Goal: Information Seeking & Learning: Learn about a topic

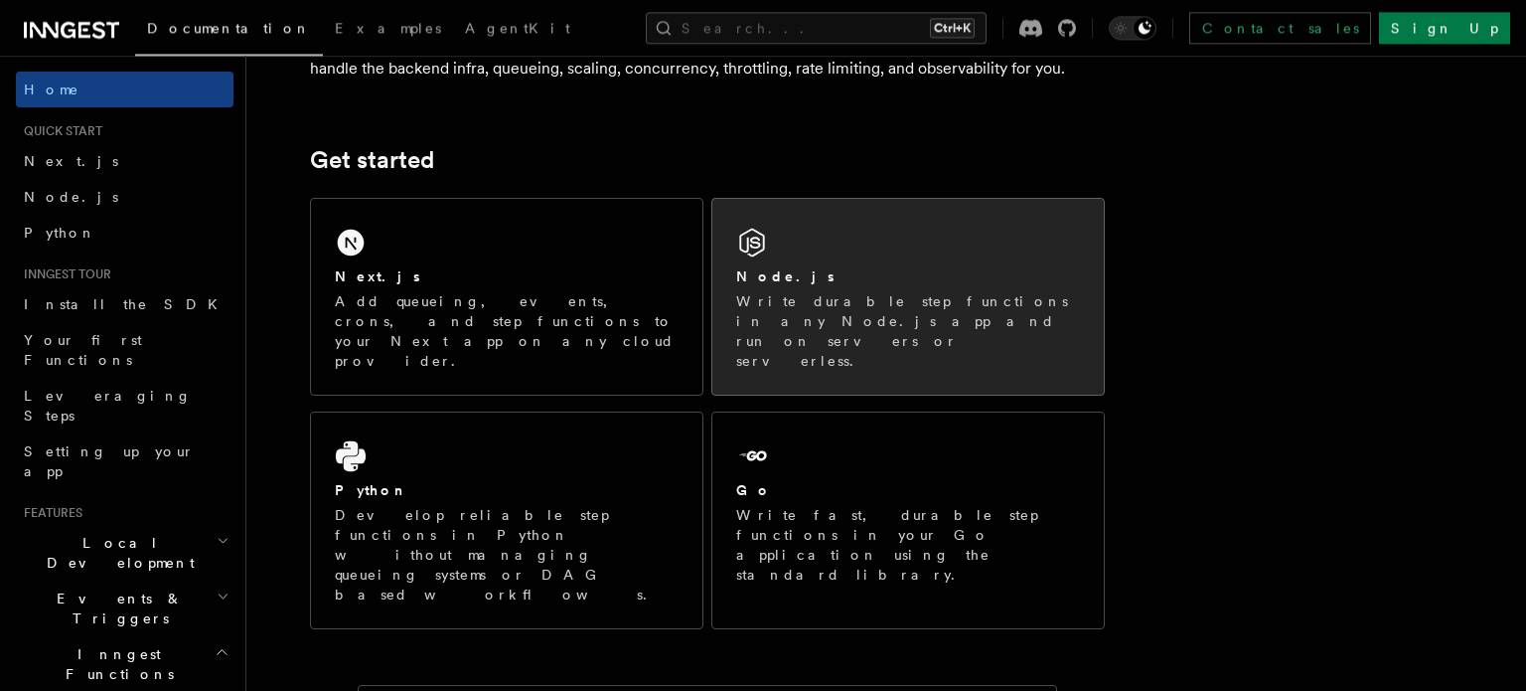
scroll to position [229, 0]
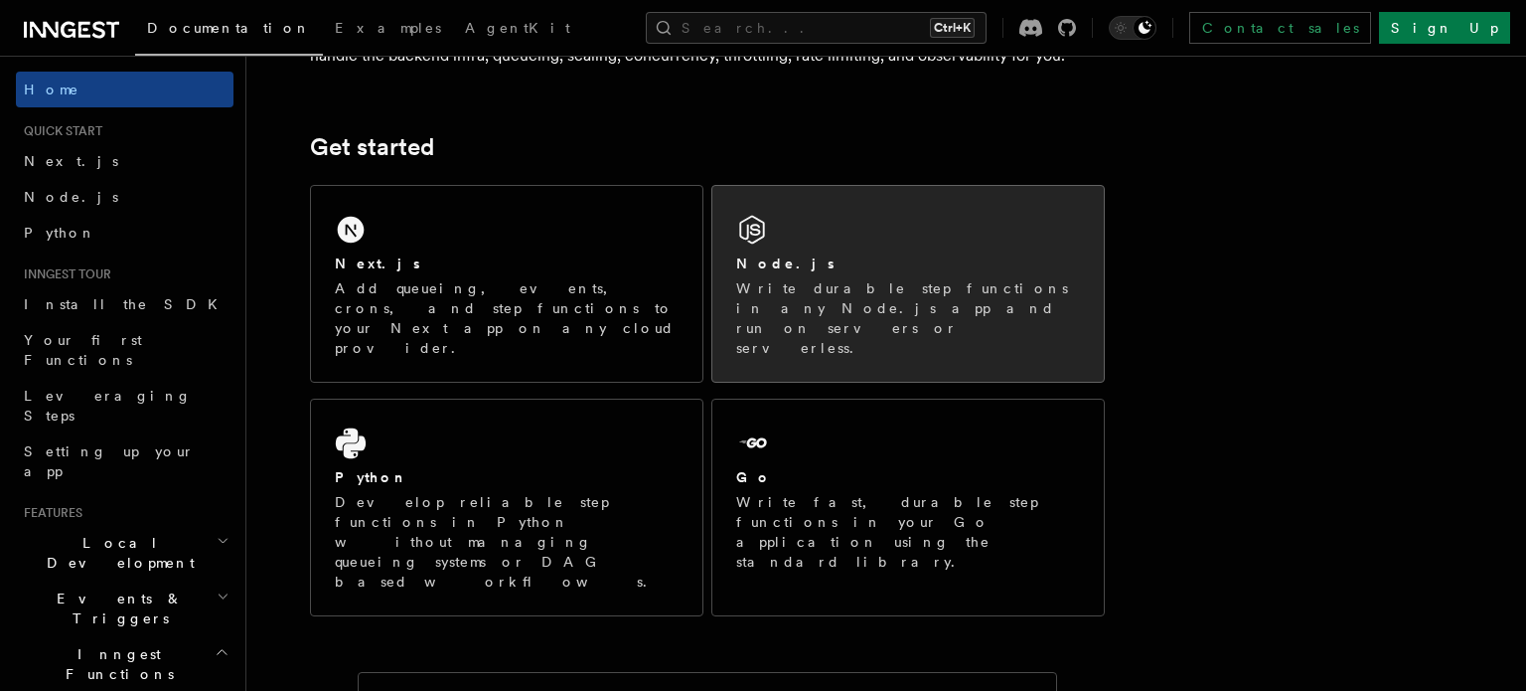
click at [884, 293] on p "Write durable step functions in any Node.js app and run on servers or serverles…" at bounding box center [908, 317] width 344 height 79
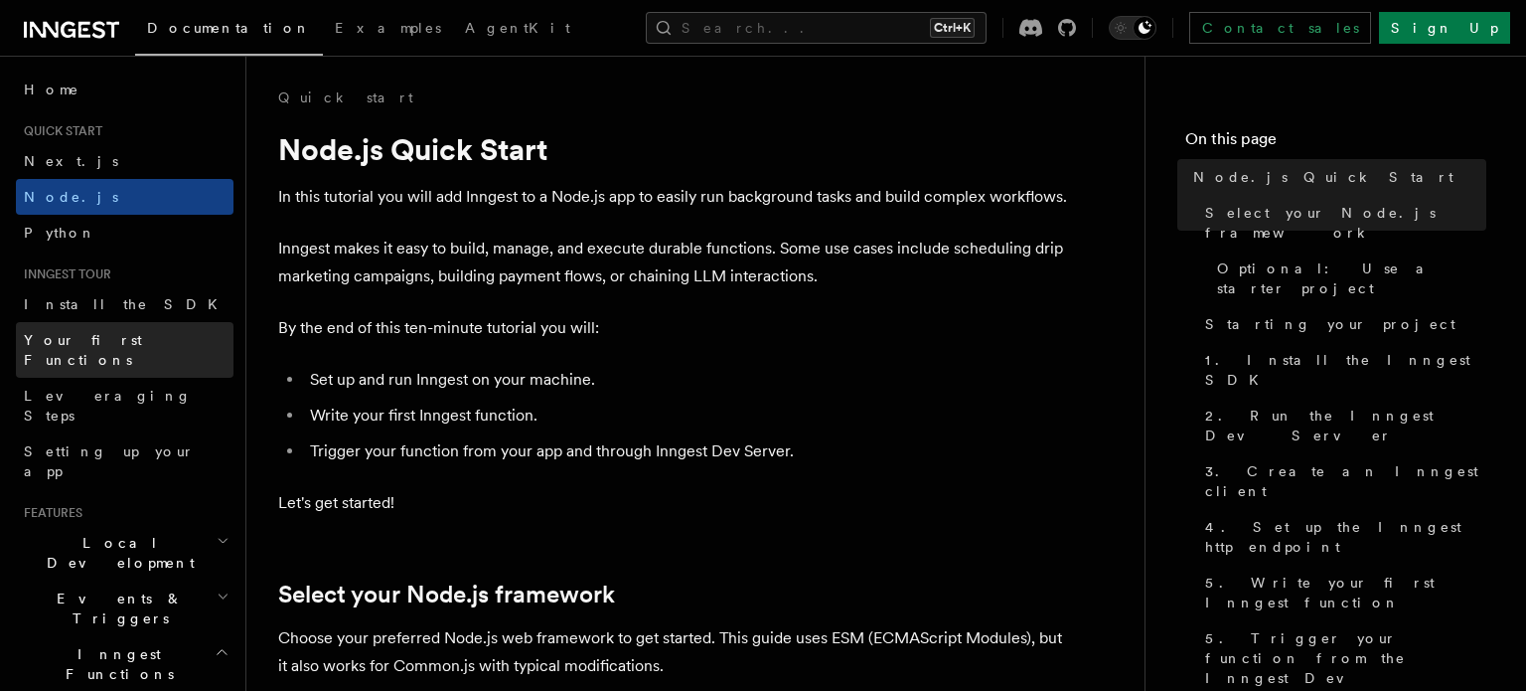
click at [137, 336] on span "Your first Functions" at bounding box center [83, 350] width 118 height 36
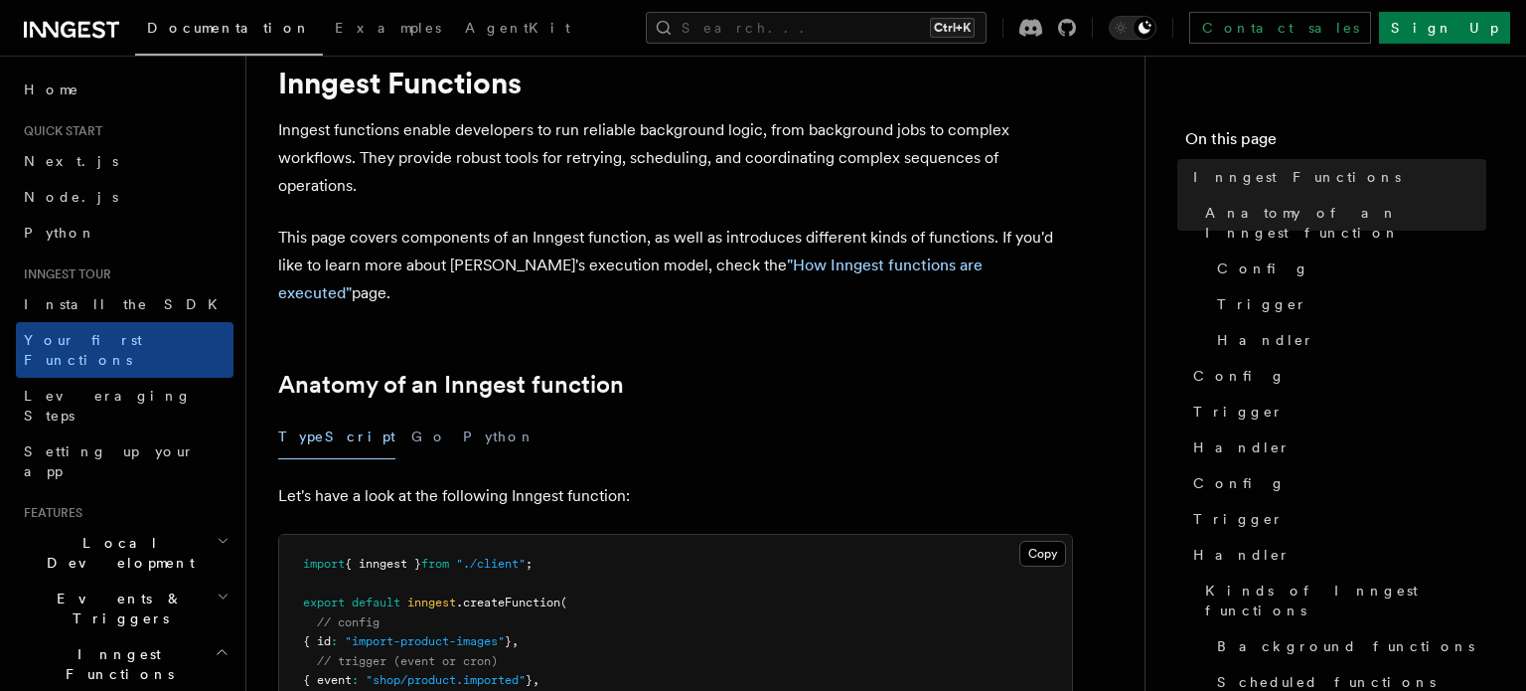
scroll to position [114, 0]
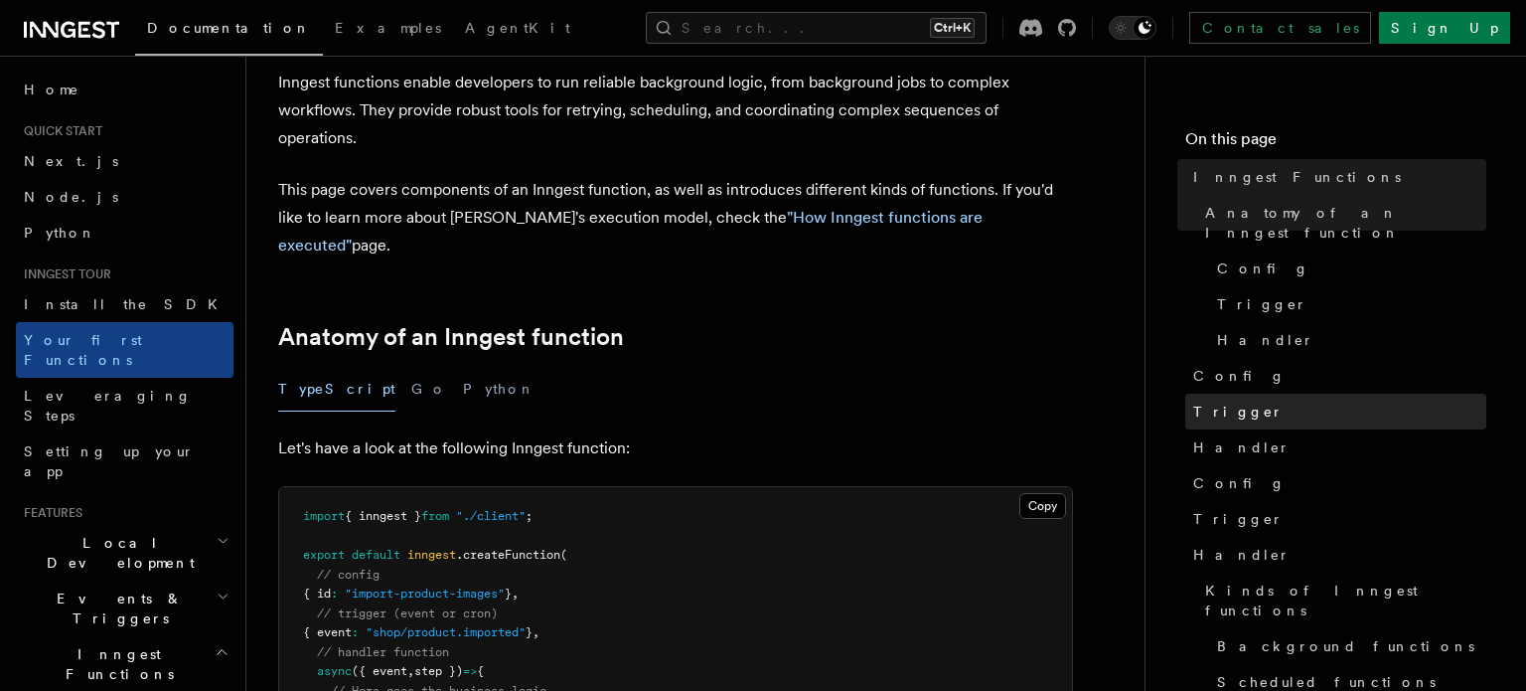
click at [1253, 393] on link "Trigger" at bounding box center [1335, 411] width 301 height 36
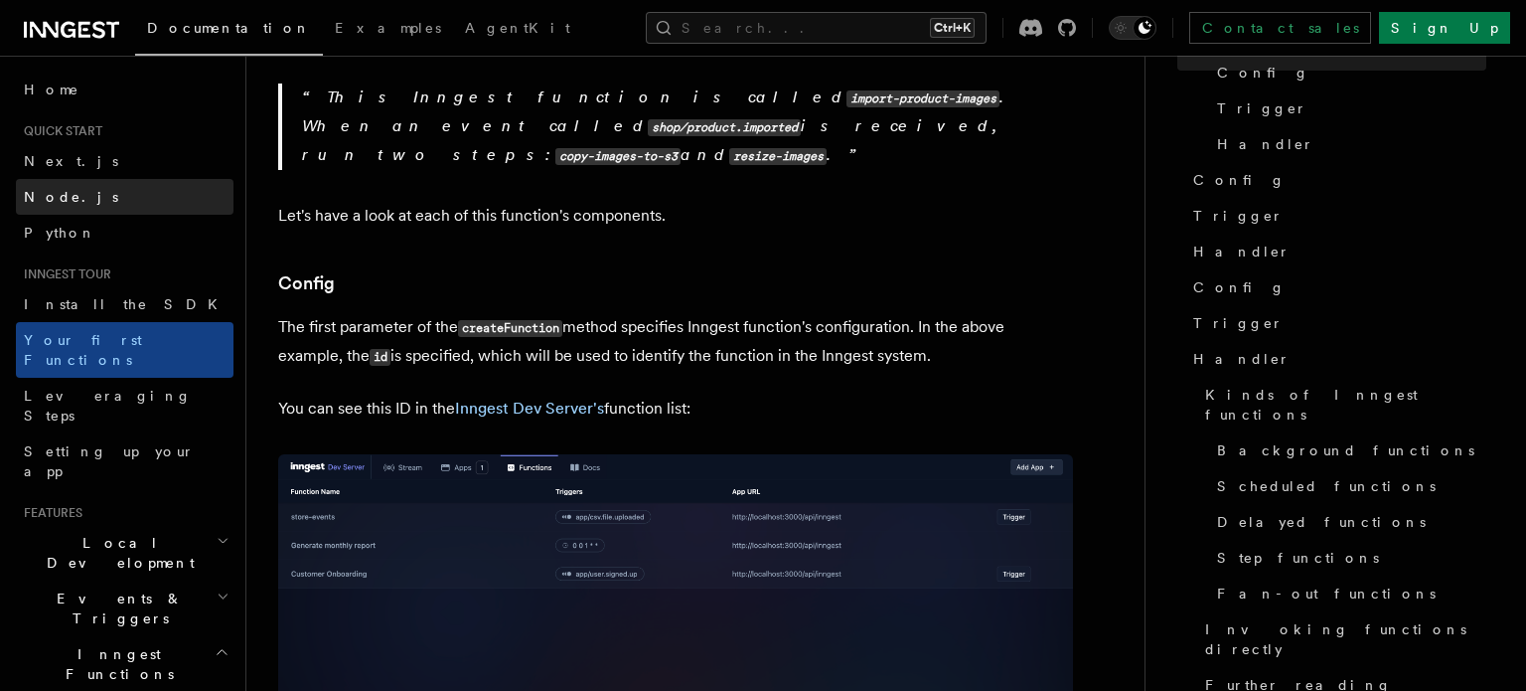
click at [111, 197] on link "Node.js" at bounding box center [125, 197] width 218 height 36
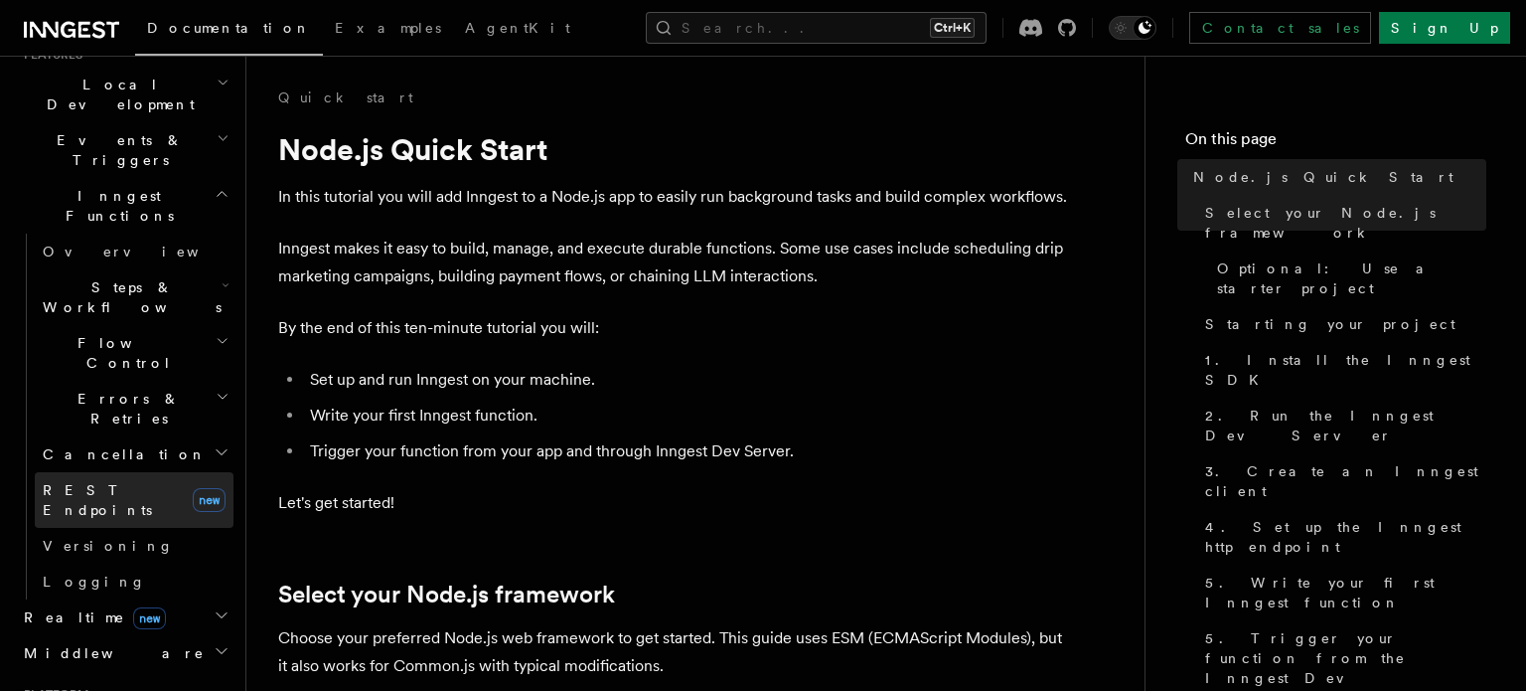
scroll to position [801, 0]
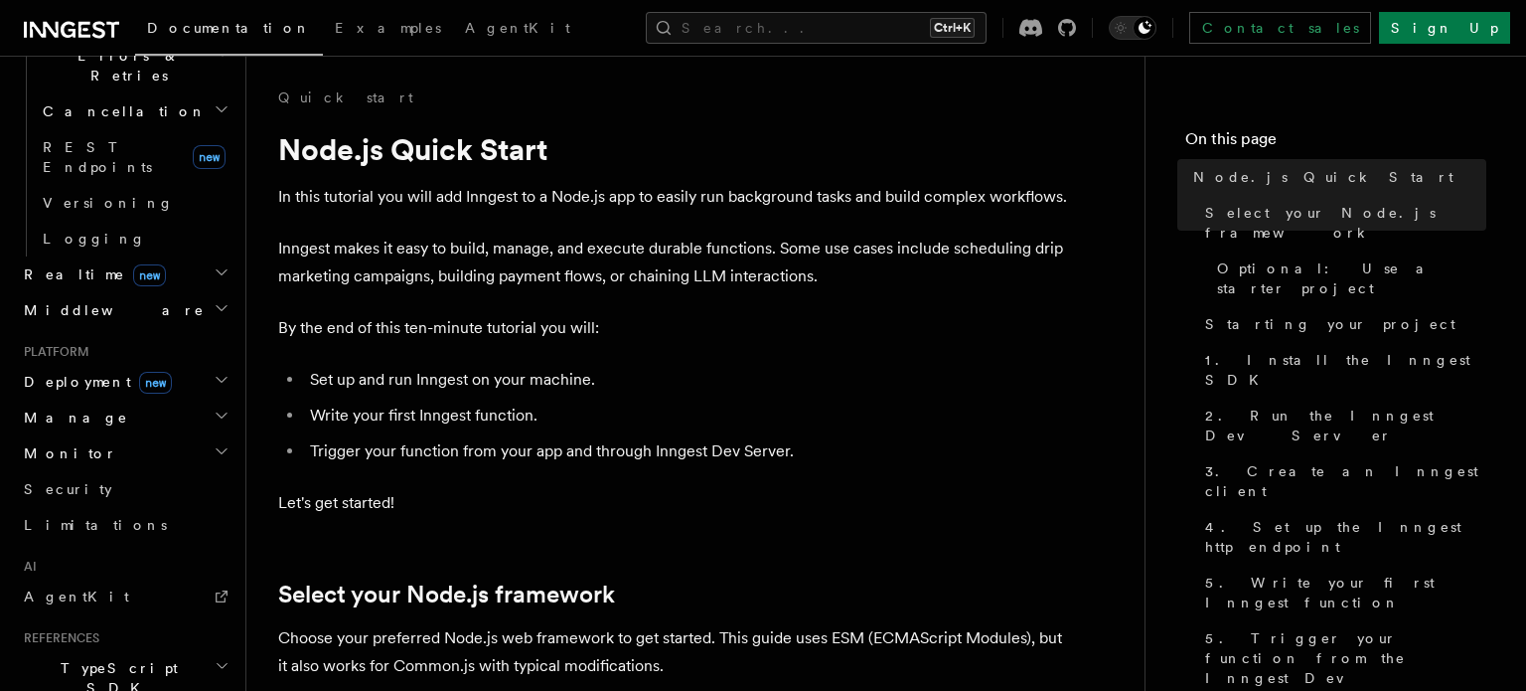
click at [105, 658] on span "TypeScript SDK" at bounding box center [115, 678] width 199 height 40
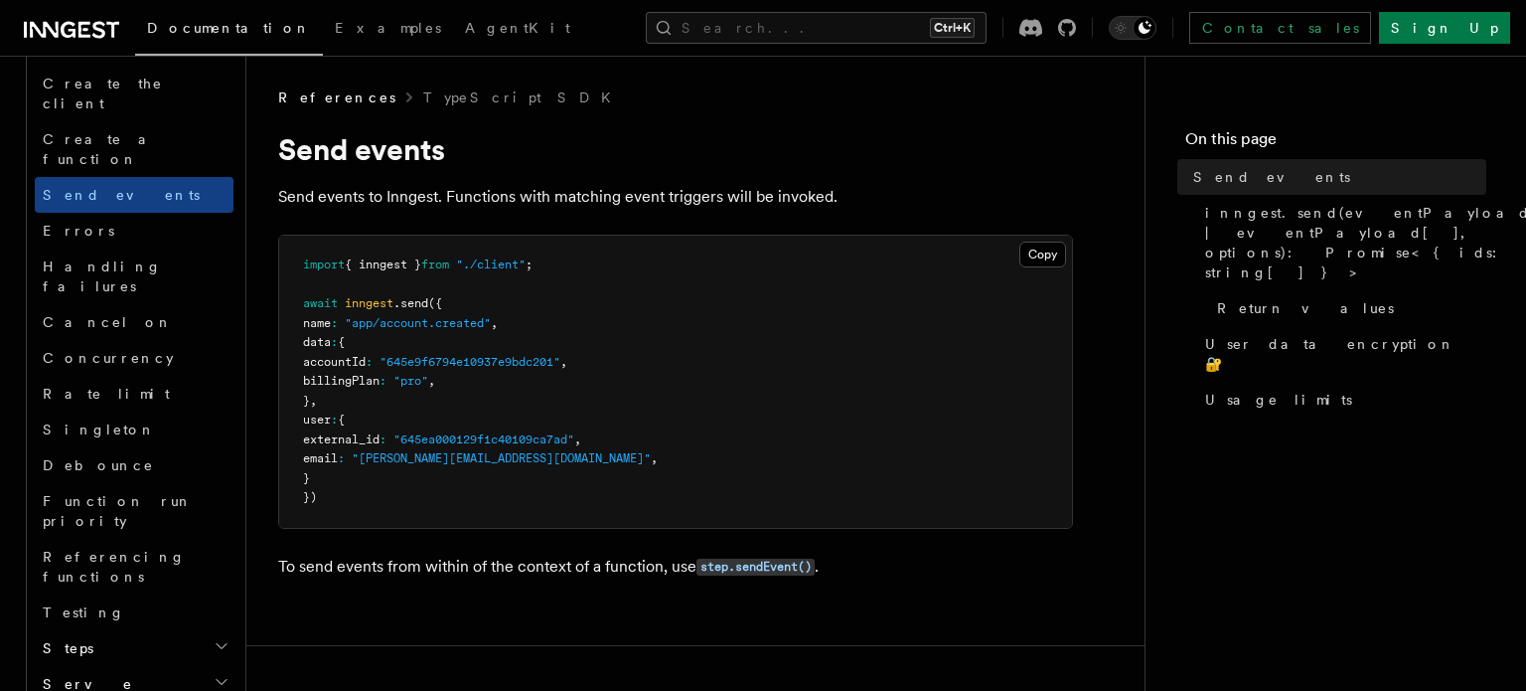
scroll to position [1488, 0]
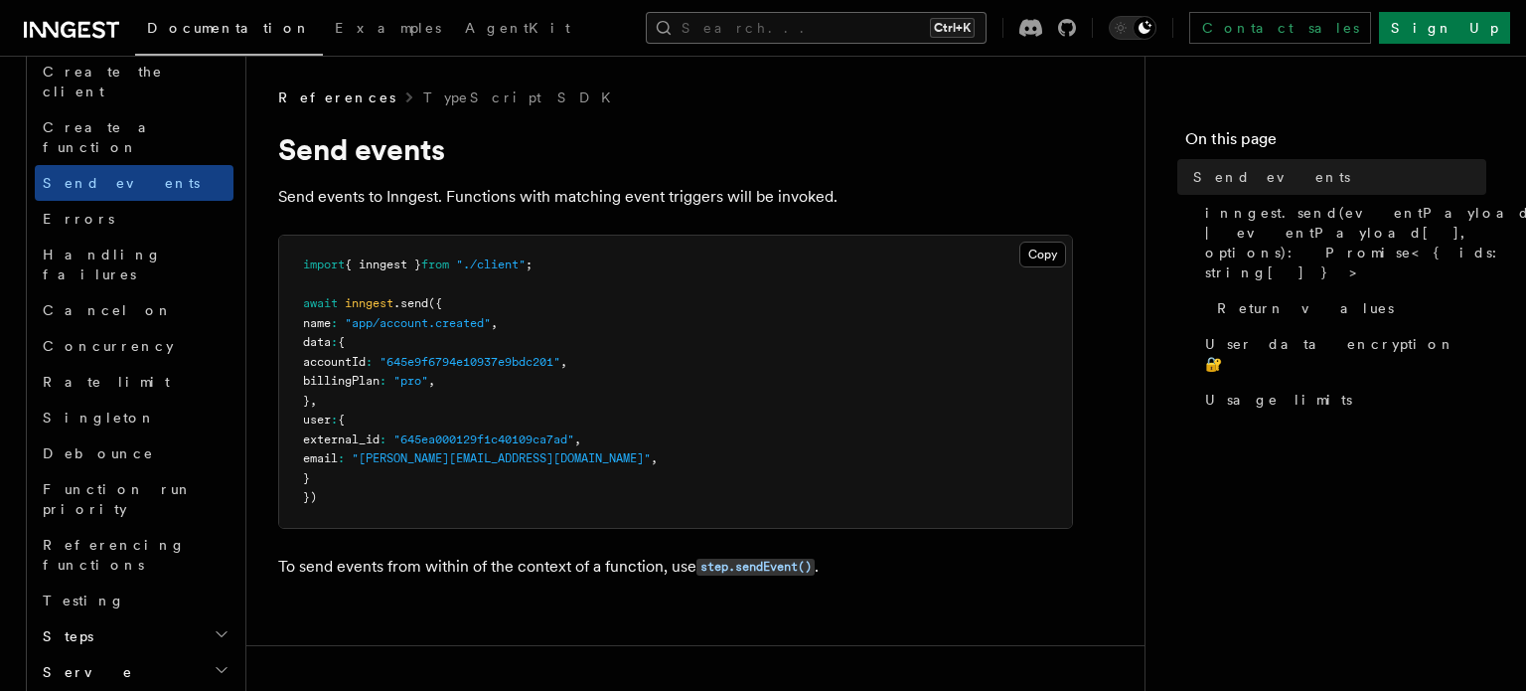
click at [821, 34] on button "Search... Ctrl+K" at bounding box center [816, 28] width 341 height 32
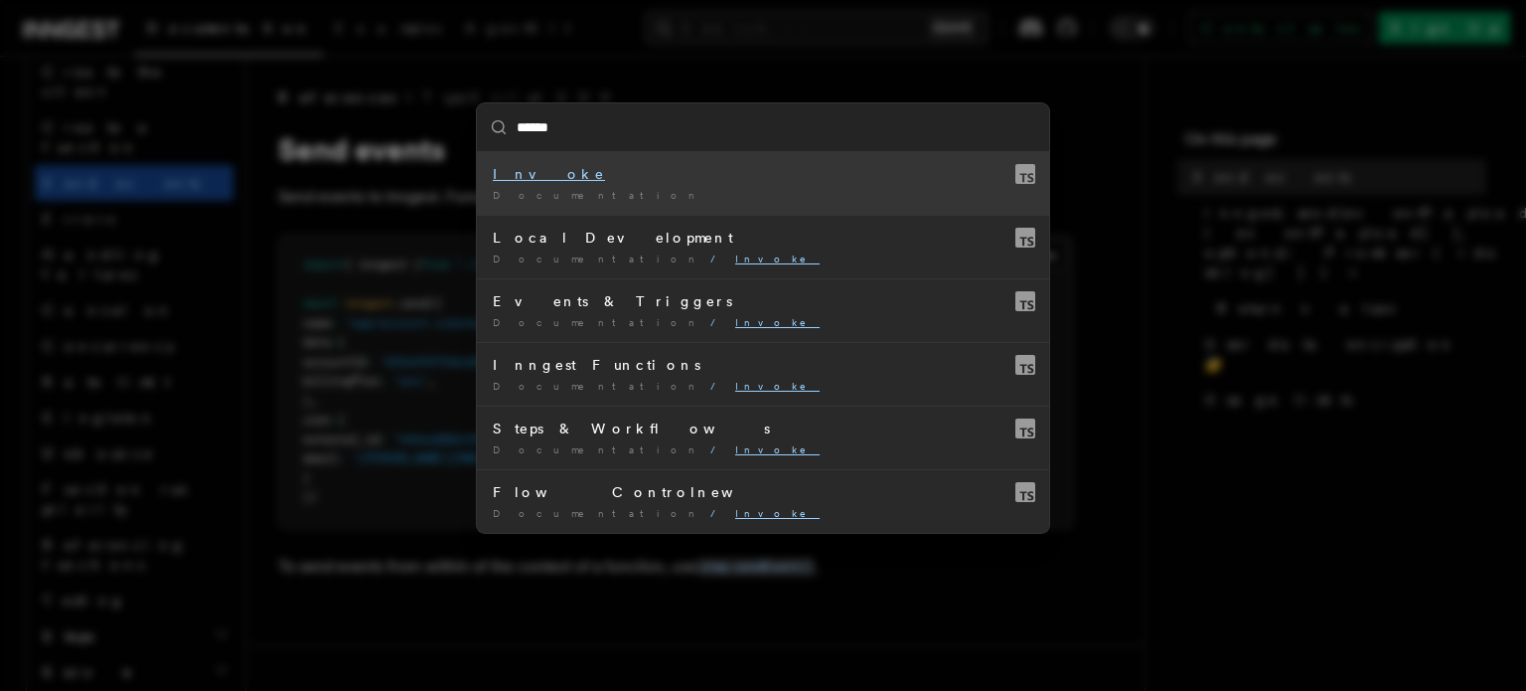
type input "*****"
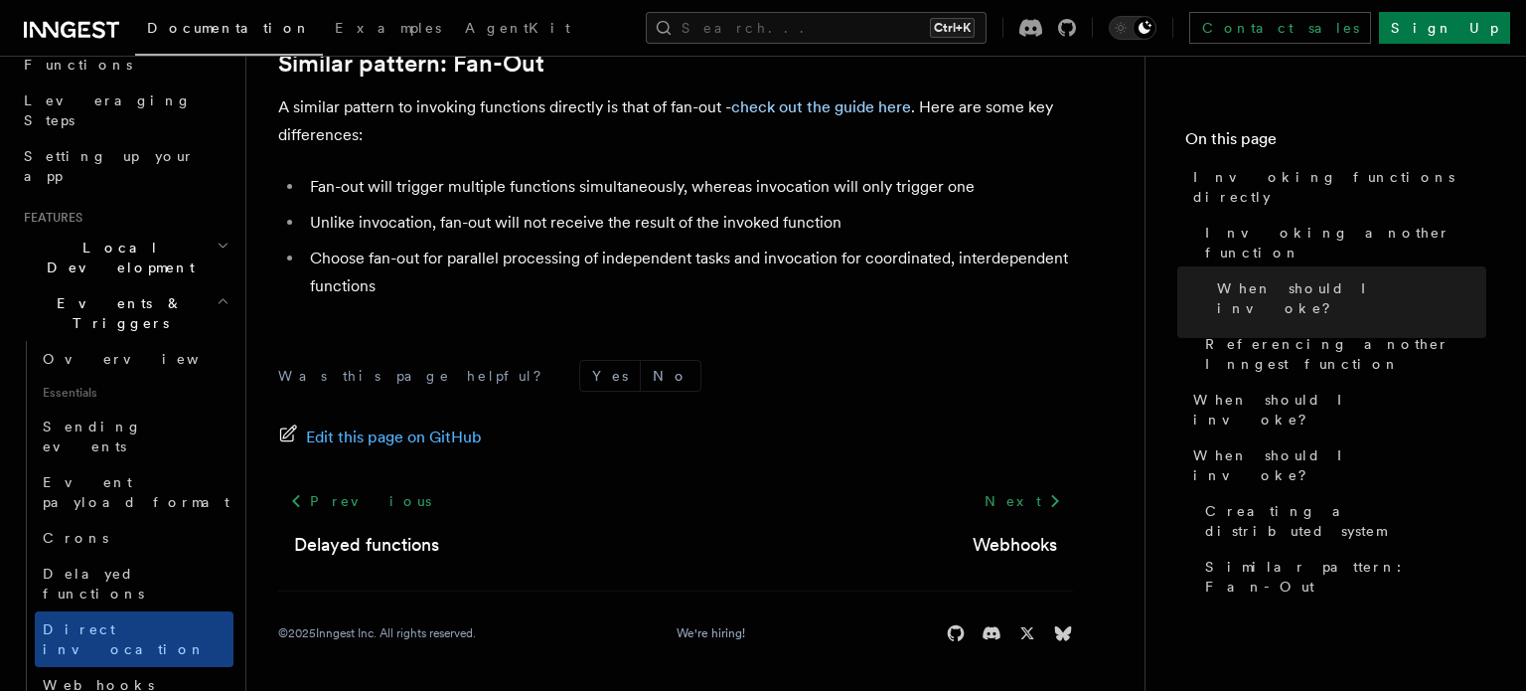
scroll to position [229, 0]
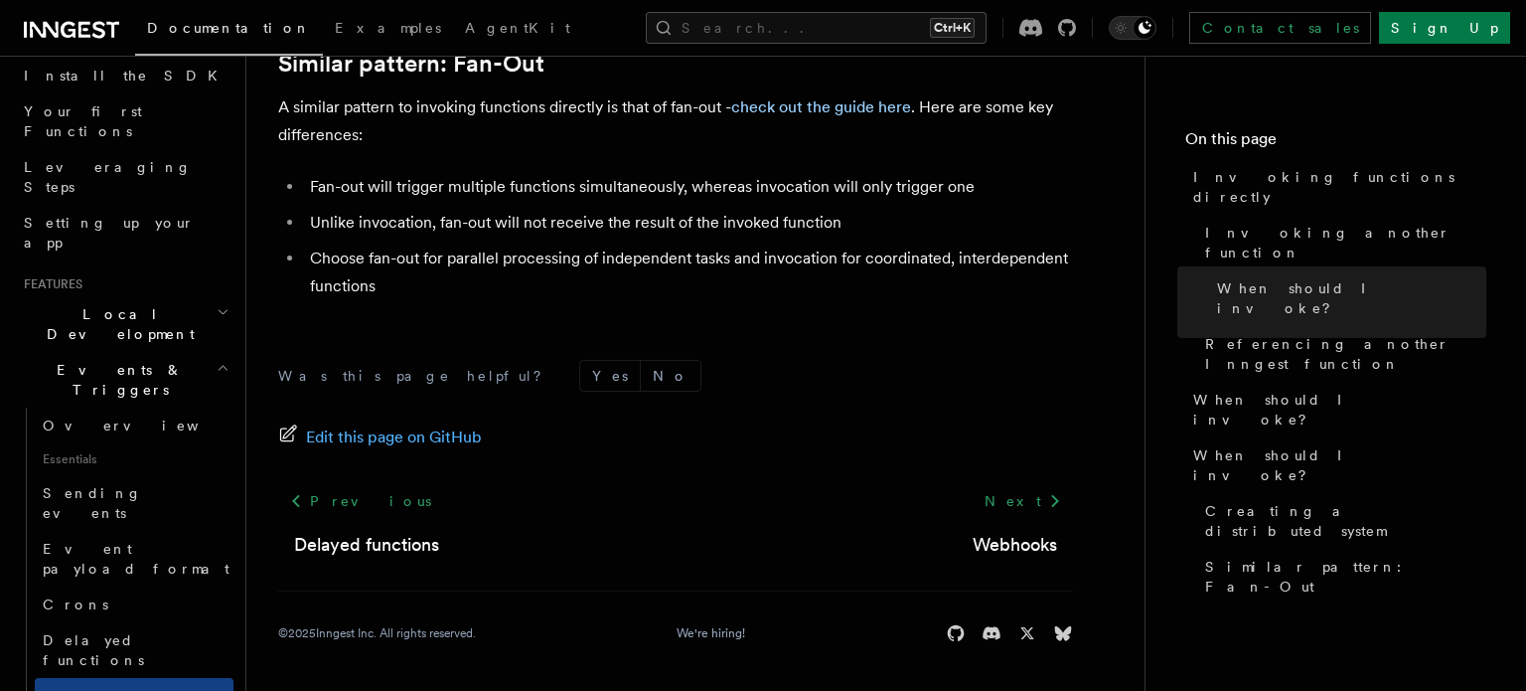
click at [217, 360] on icon "button" at bounding box center [223, 368] width 13 height 16
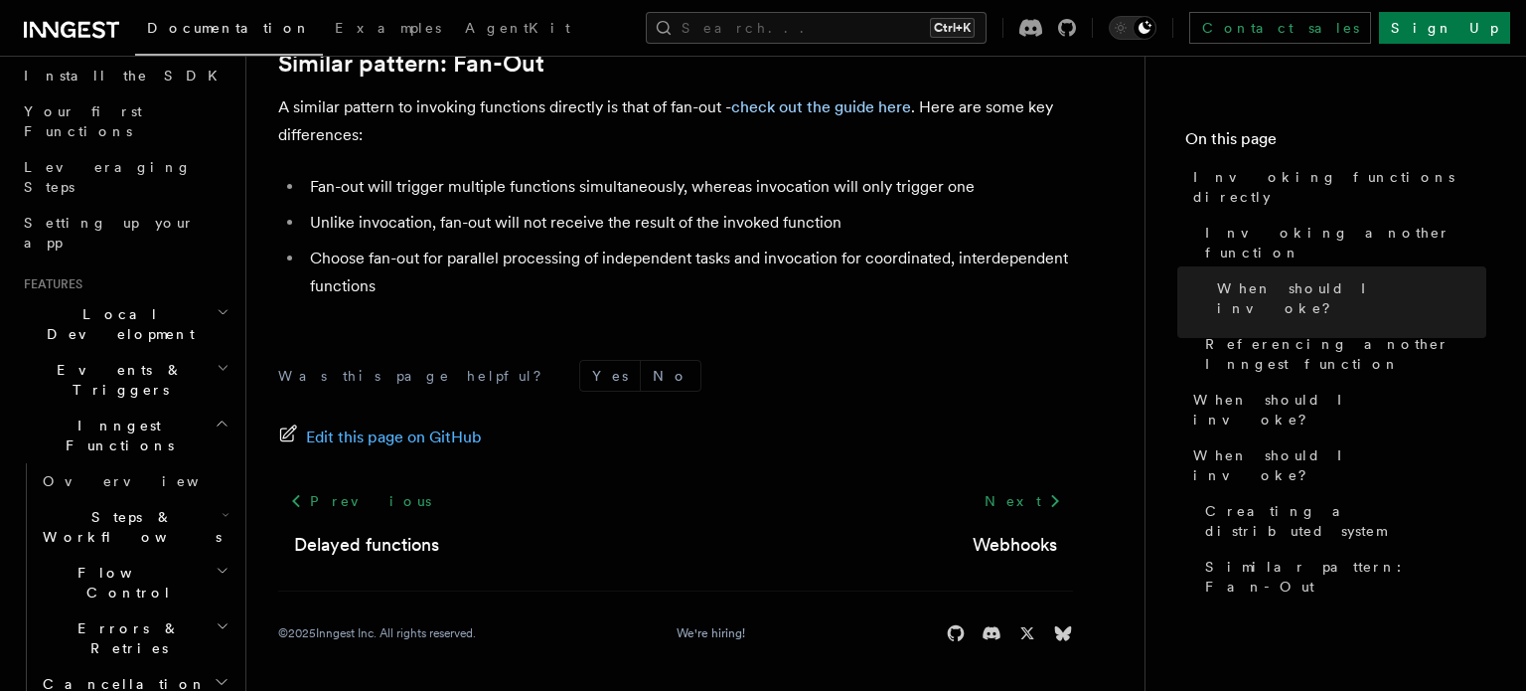
click at [218, 415] on icon "button" at bounding box center [222, 423] width 15 height 16
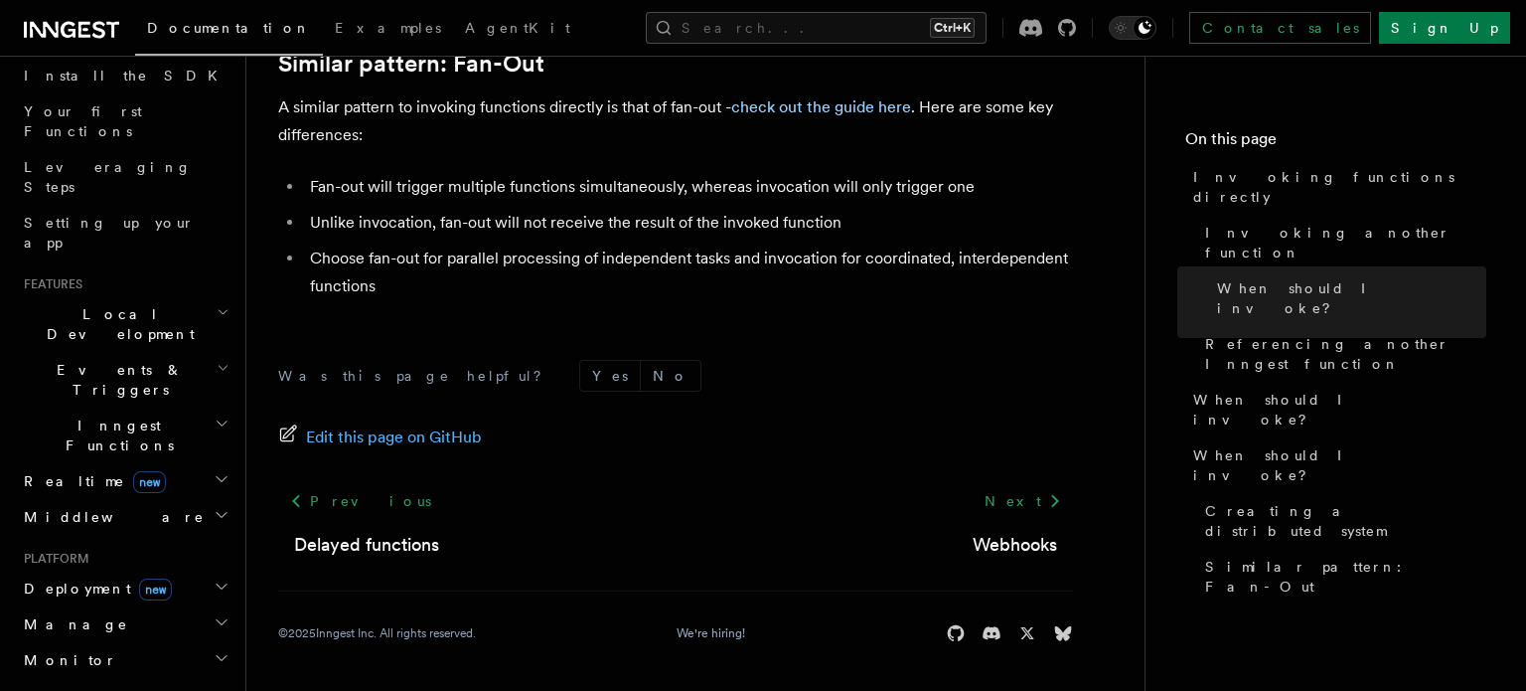
click at [220, 366] on icon "button" at bounding box center [224, 368] width 8 height 4
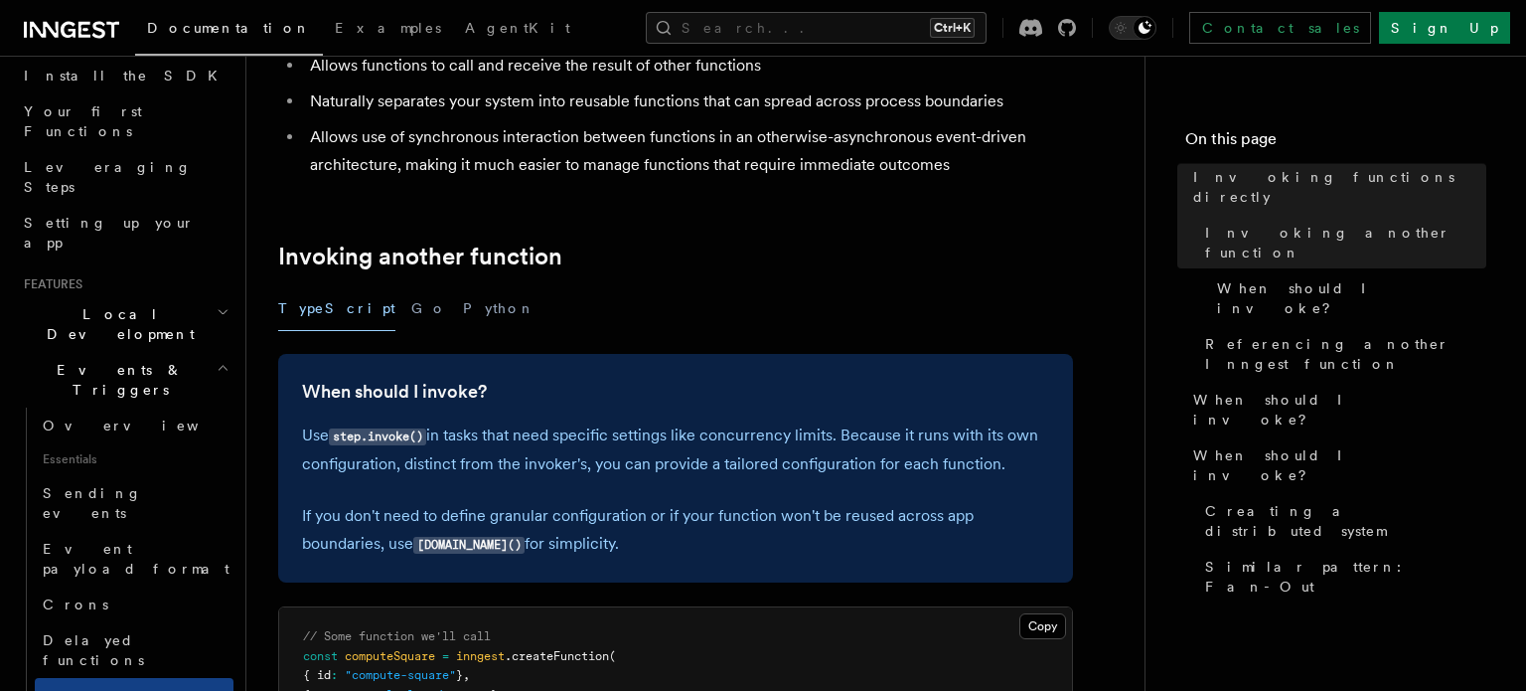
scroll to position [0, 0]
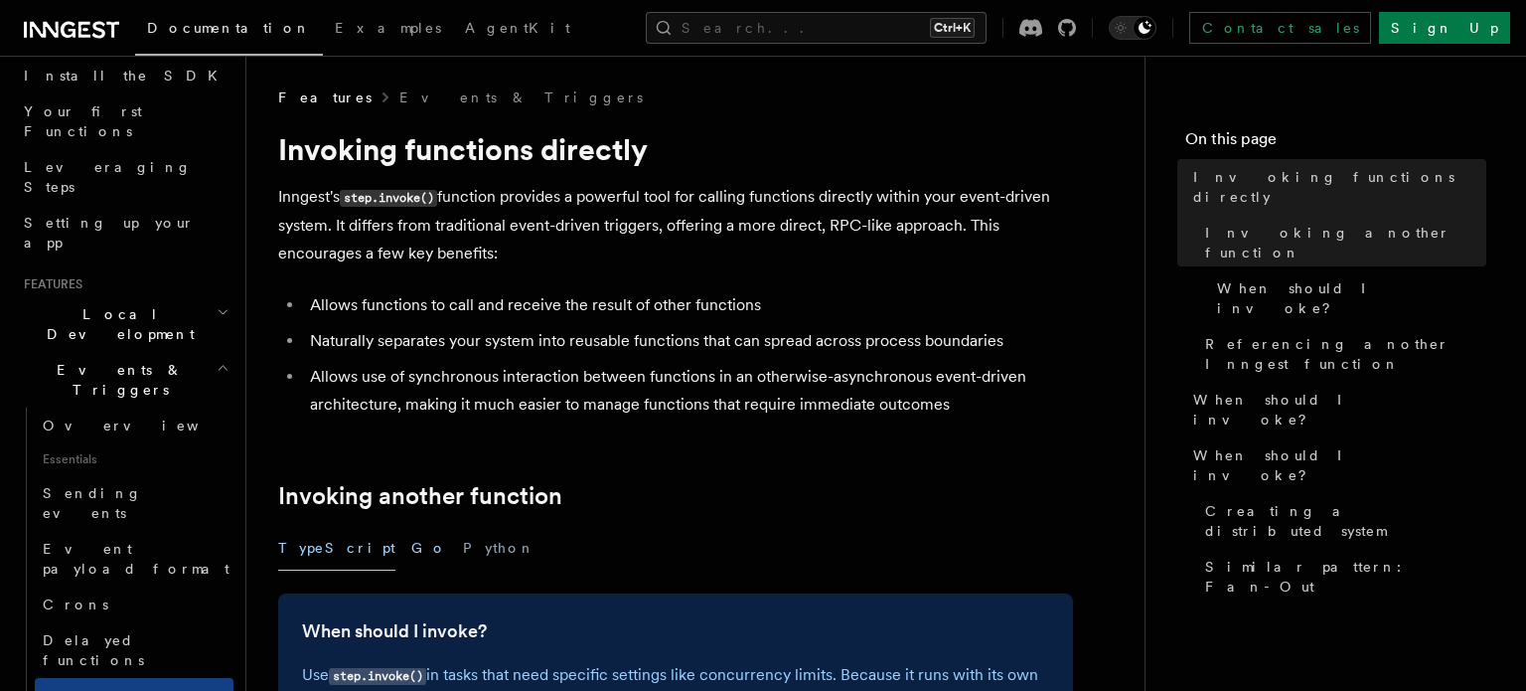
click at [411, 558] on button "Go" at bounding box center [429, 548] width 36 height 45
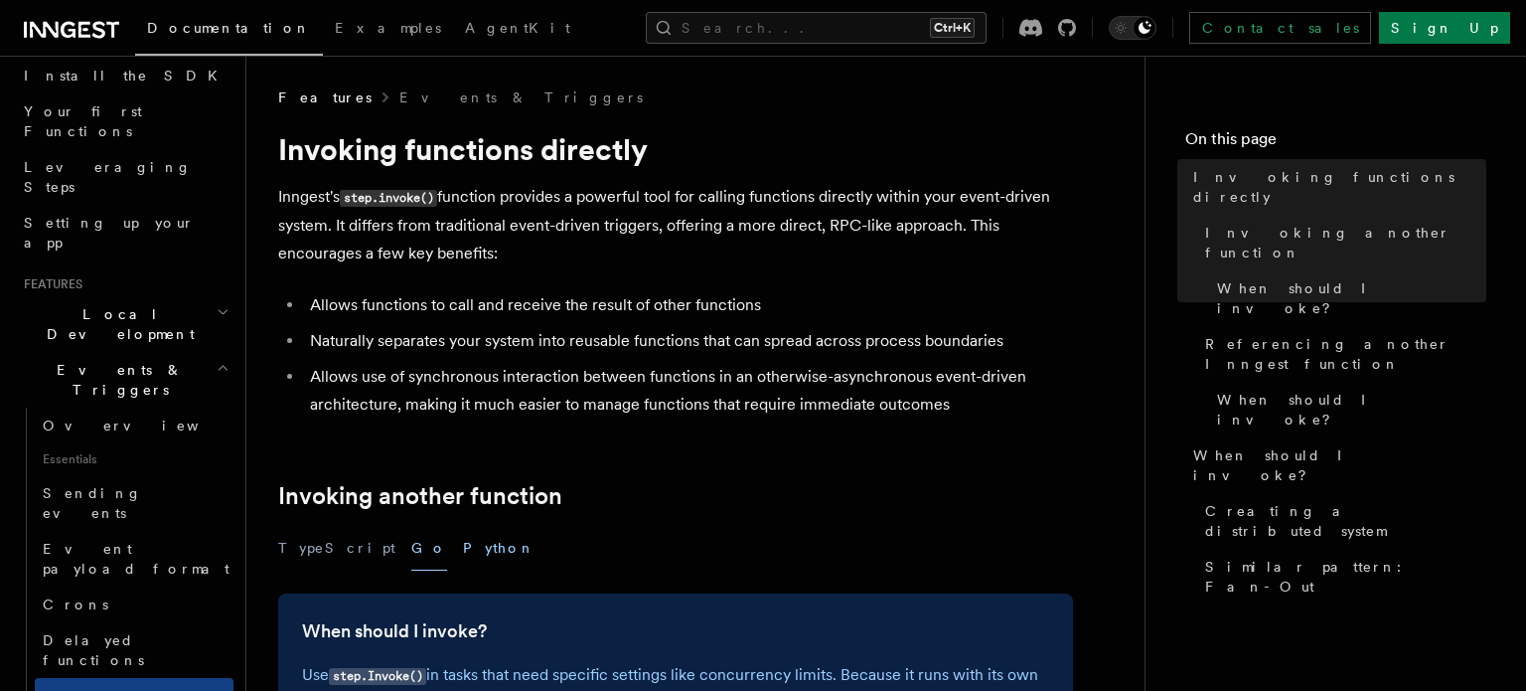
click at [463, 553] on button "Python" at bounding box center [499, 548] width 73 height 45
click at [386, 554] on div "TypeScript Go Python" at bounding box center [675, 548] width 795 height 45
click at [411, 549] on button "Go" at bounding box center [429, 548] width 36 height 45
click at [318, 548] on button "TypeScript" at bounding box center [336, 548] width 117 height 45
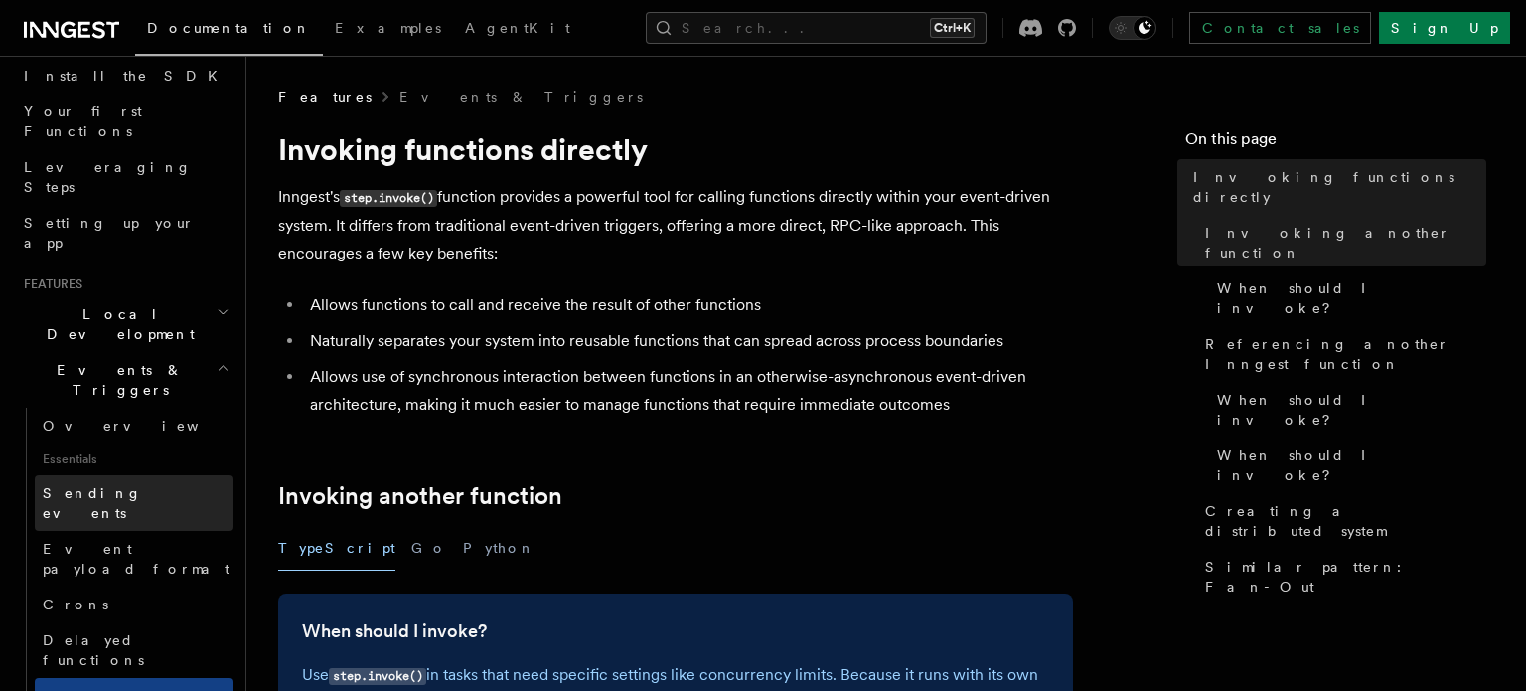
click at [163, 475] on link "Sending events" at bounding box center [134, 503] width 199 height 56
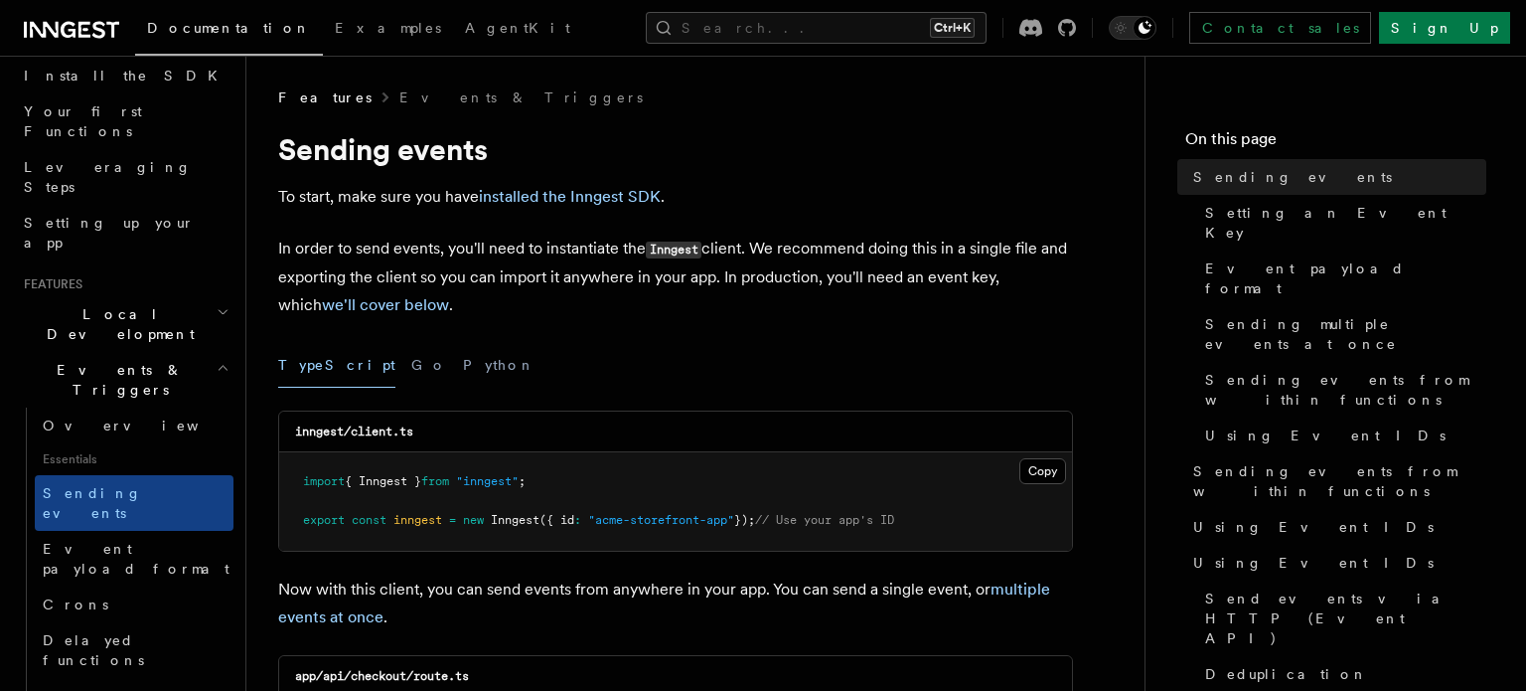
click at [168, 352] on h2 "Events & Triggers" at bounding box center [125, 380] width 218 height 56
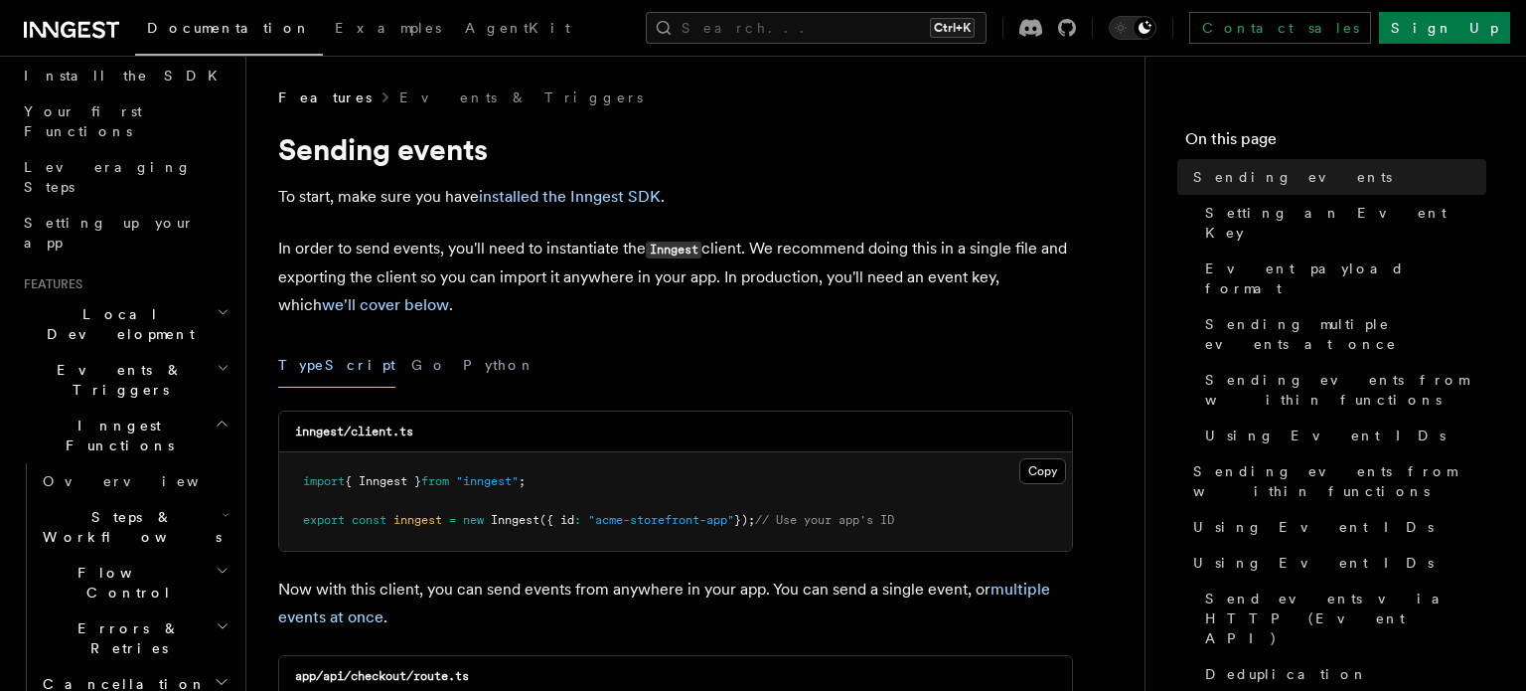
click at [151, 407] on h2 "Inngest Functions" at bounding box center [125, 435] width 218 height 56
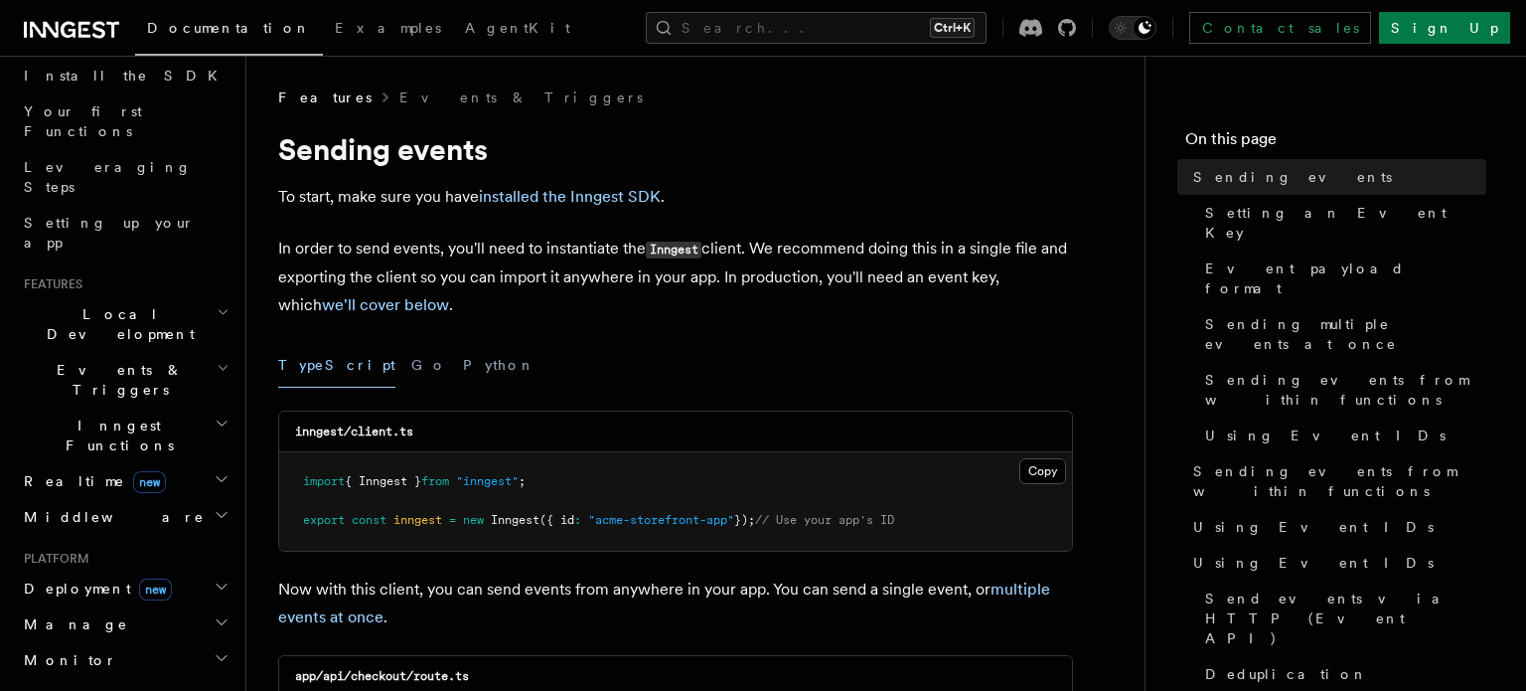
click at [126, 499] on h2 "Middleware" at bounding box center [125, 517] width 218 height 36
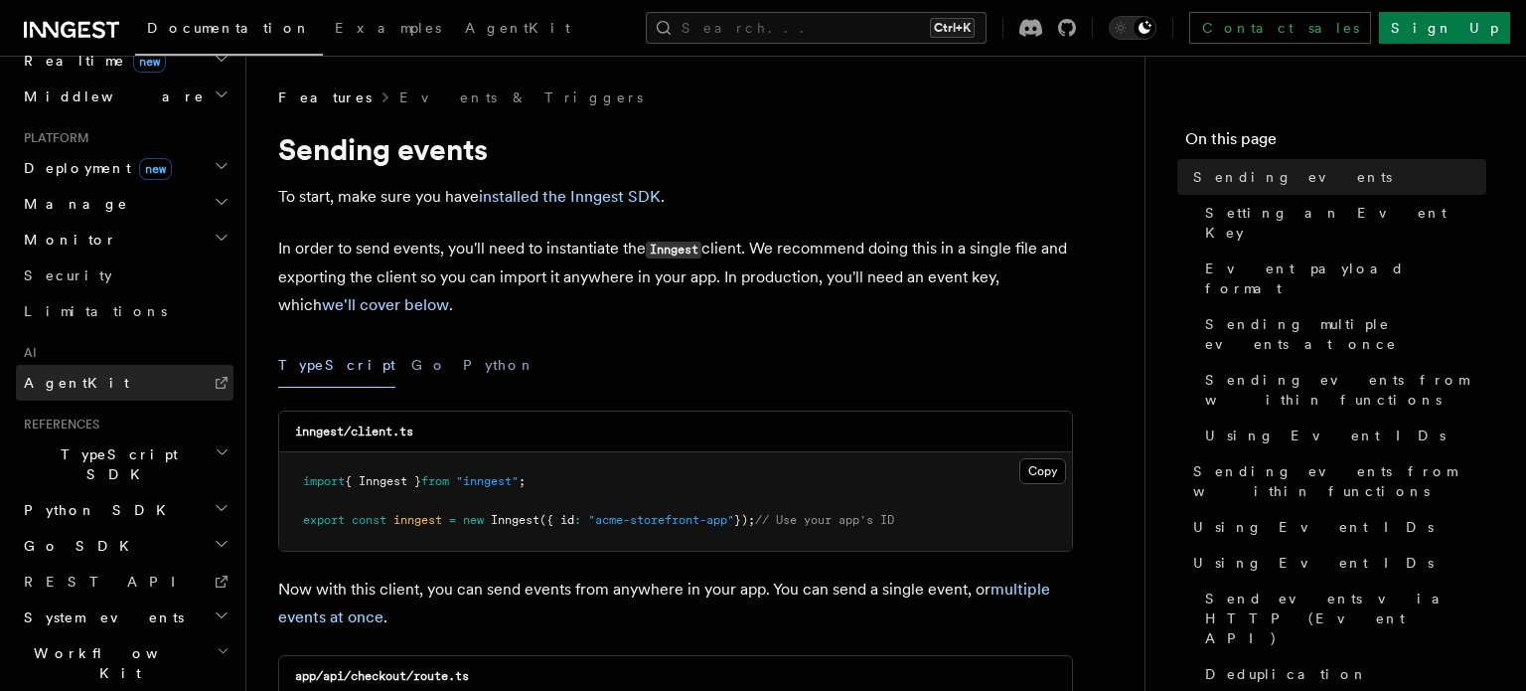
scroll to position [229, 0]
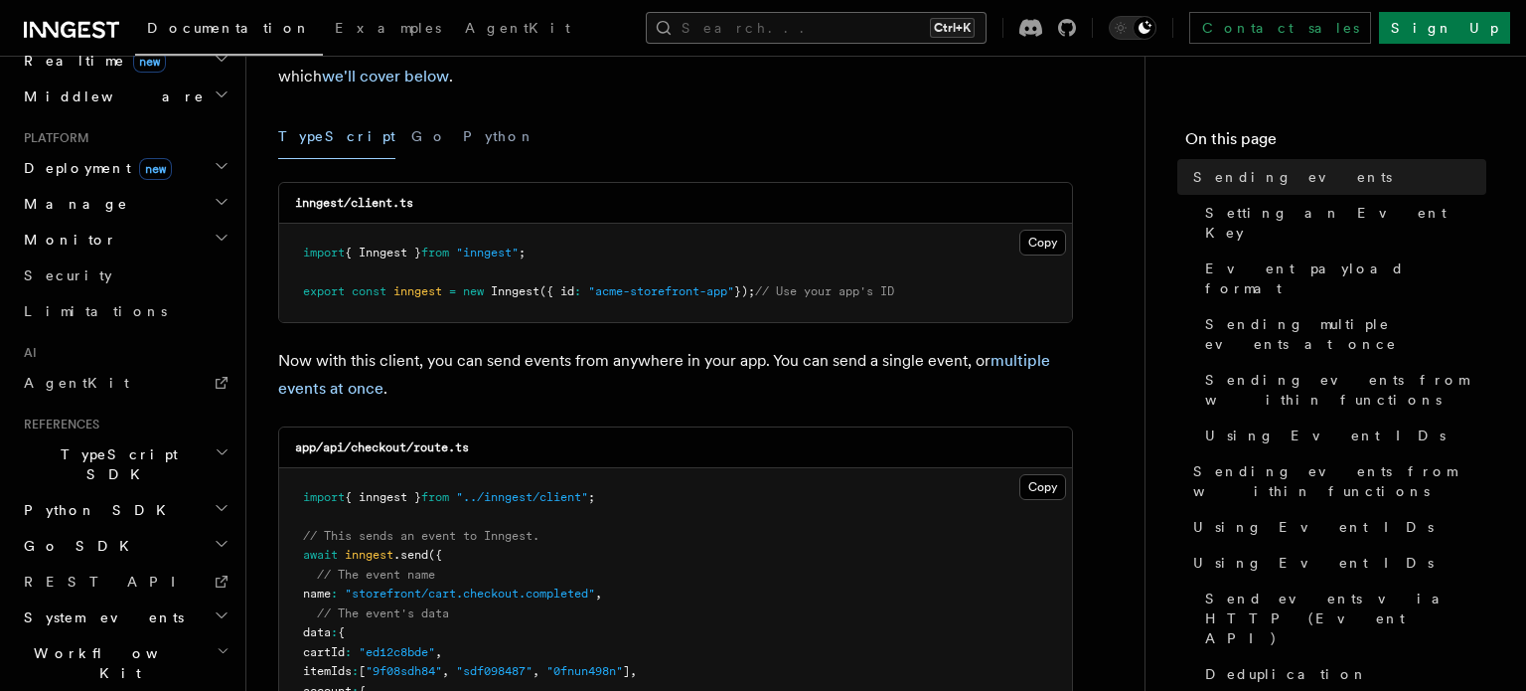
click at [801, 24] on button "Search... Ctrl+K" at bounding box center [816, 28] width 341 height 32
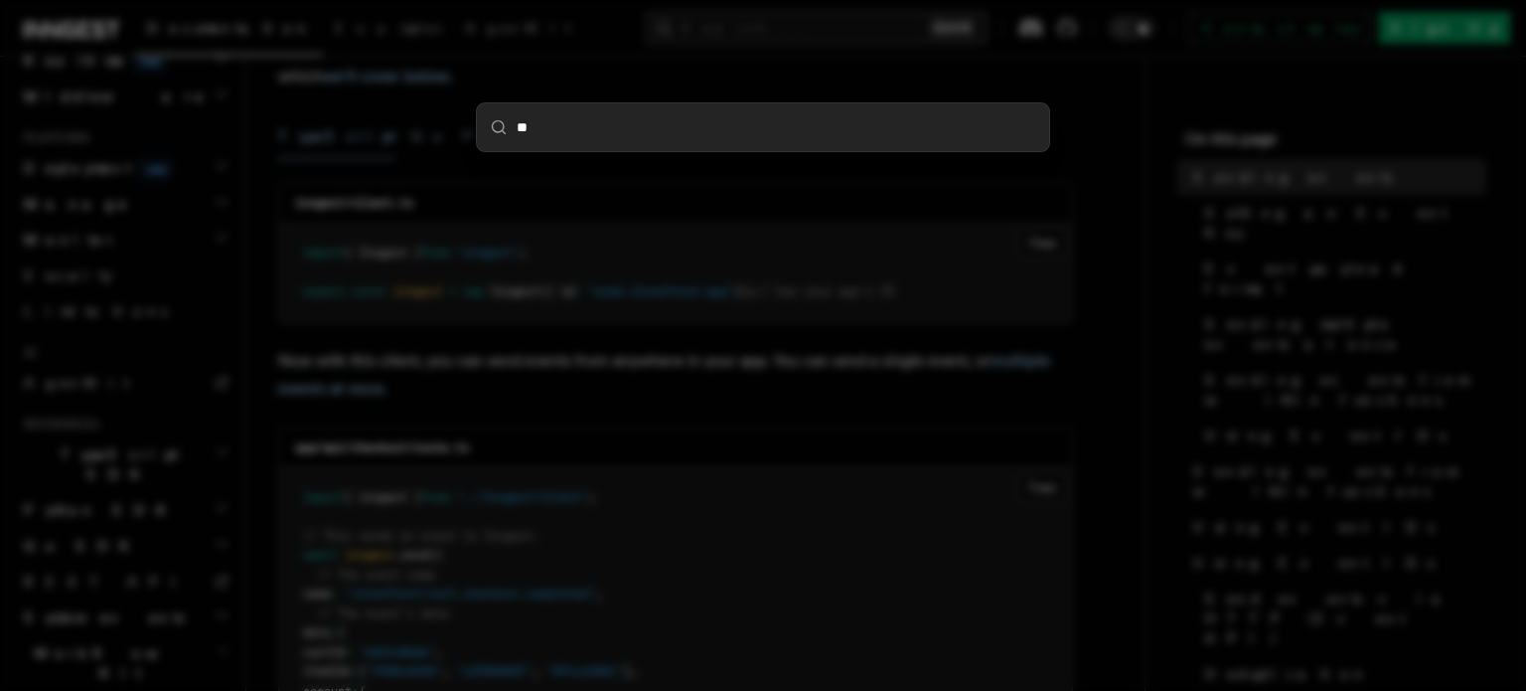
type input "***"
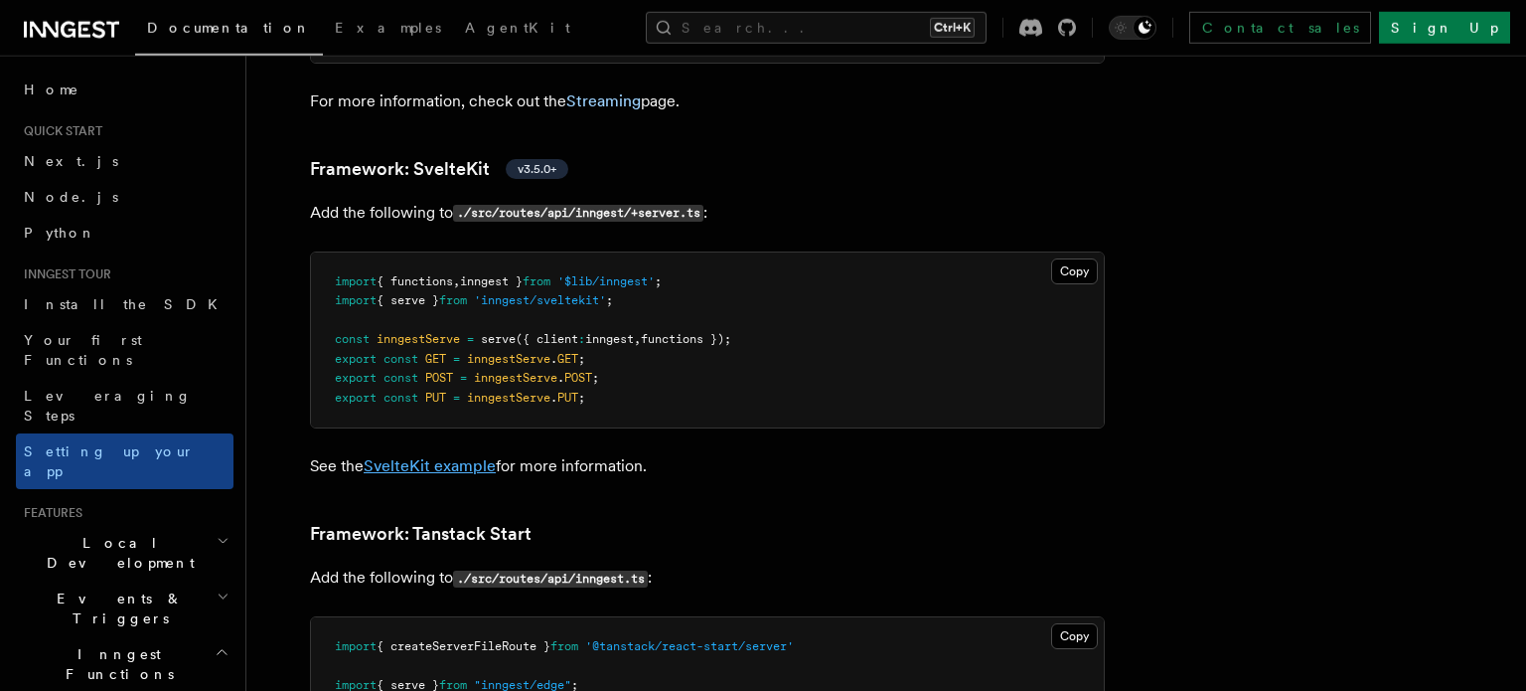
click at [467, 456] on link "SvelteKit example" at bounding box center [430, 465] width 132 height 19
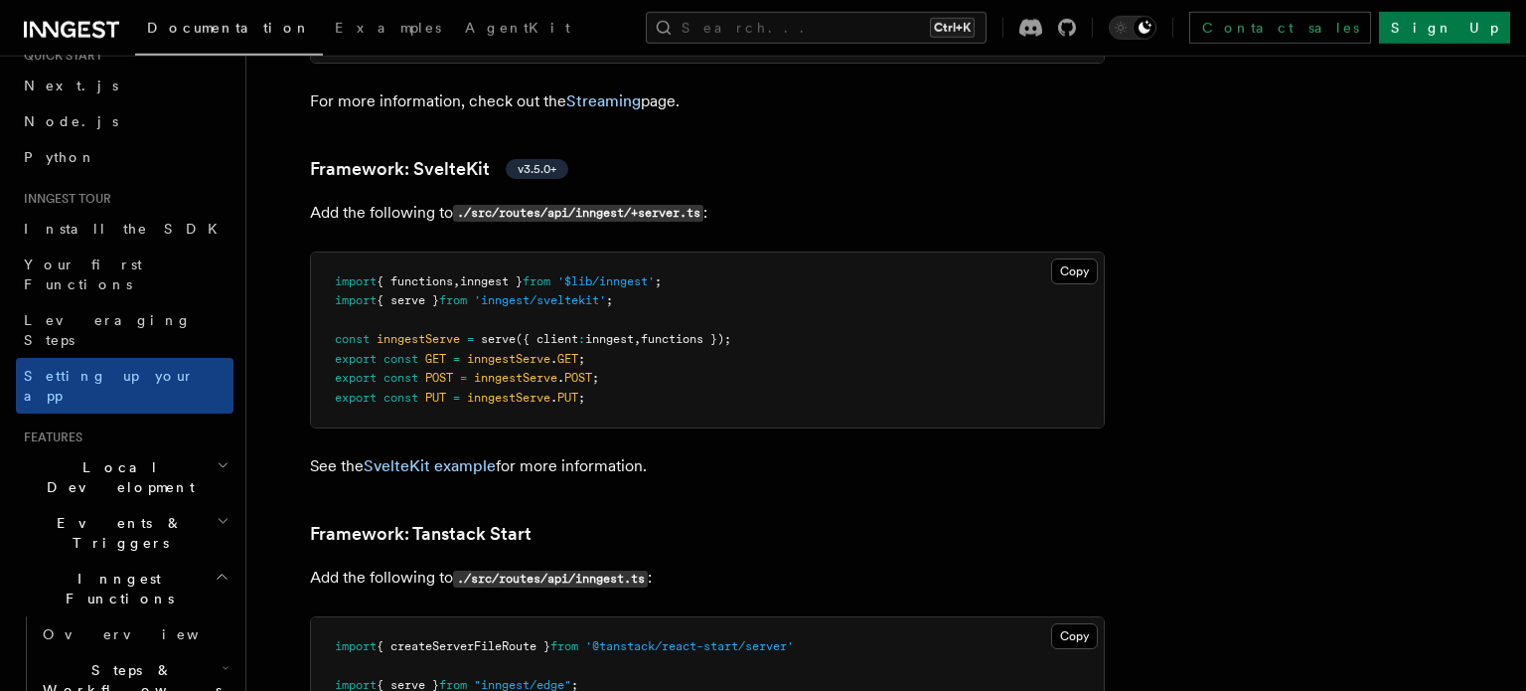
scroll to position [114, 0]
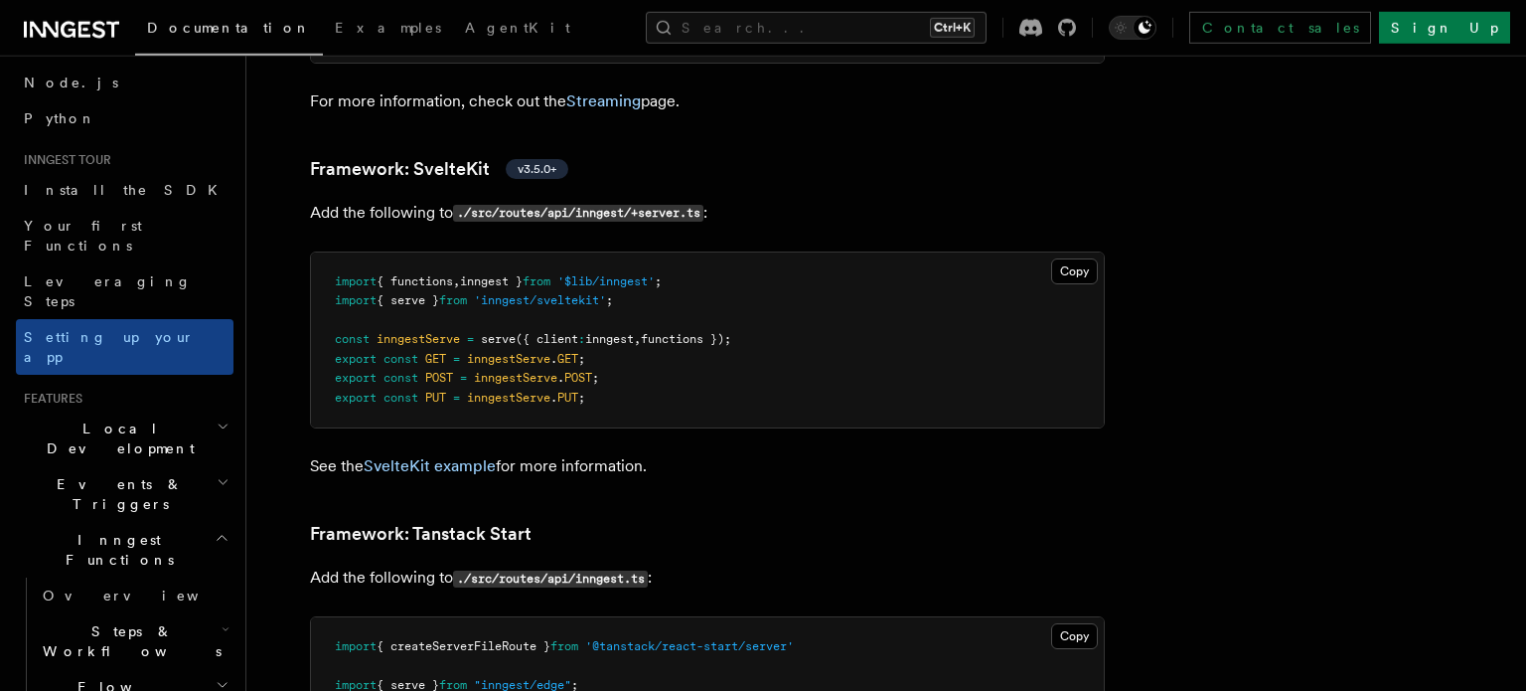
click at [197, 522] on h2 "Inngest Functions" at bounding box center [125, 550] width 218 height 56
click at [173, 466] on h2 "Events & Triggers" at bounding box center [125, 494] width 218 height 56
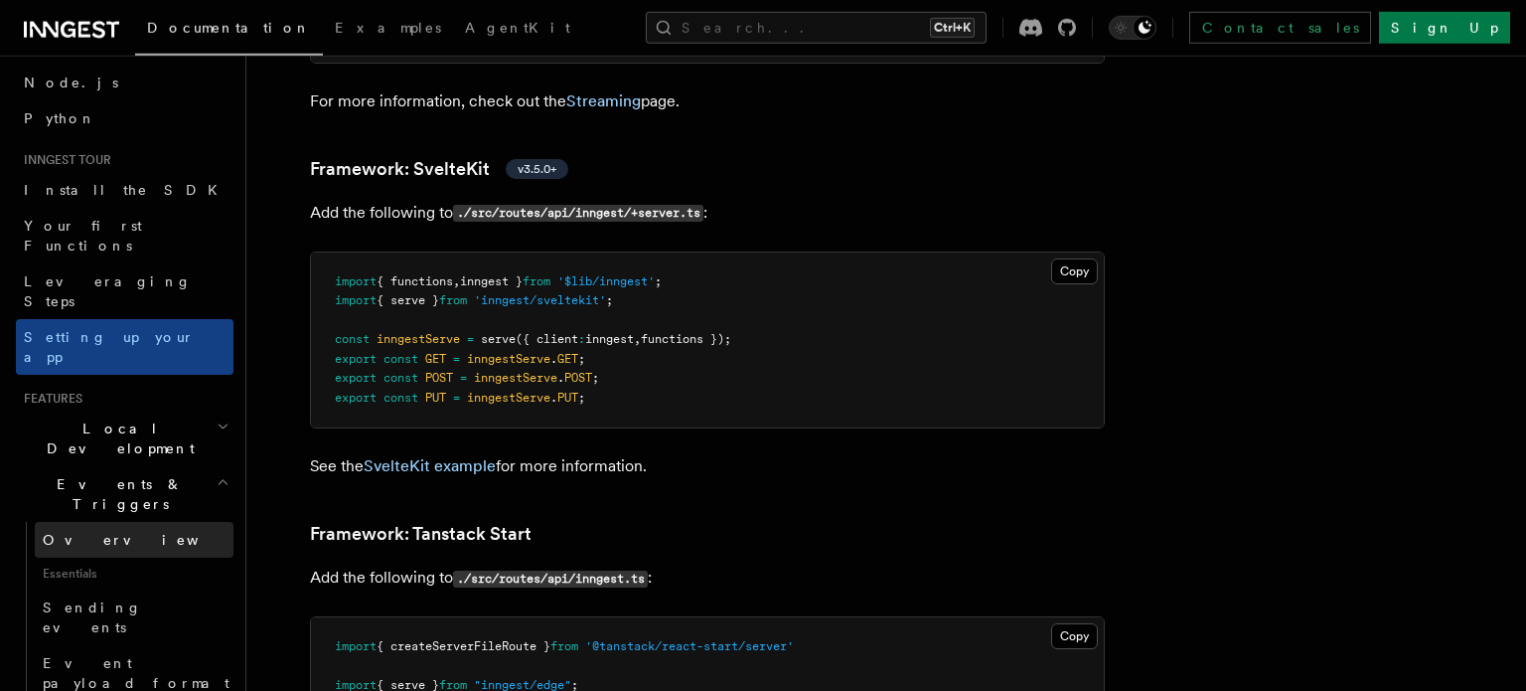
click at [149, 522] on link "Overview" at bounding box center [134, 540] width 199 height 36
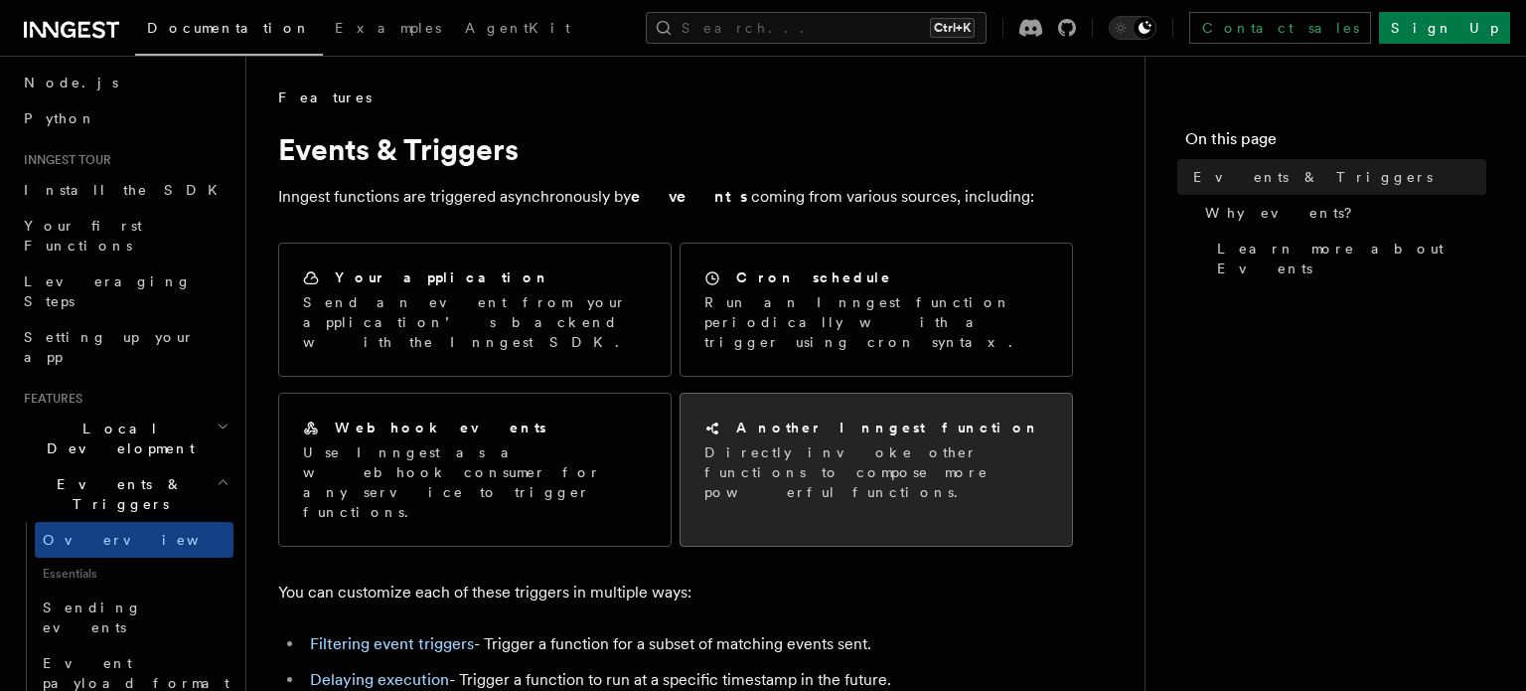
click at [831, 459] on p "Directly invoke other functions to compose more powerful functions." at bounding box center [876, 472] width 344 height 60
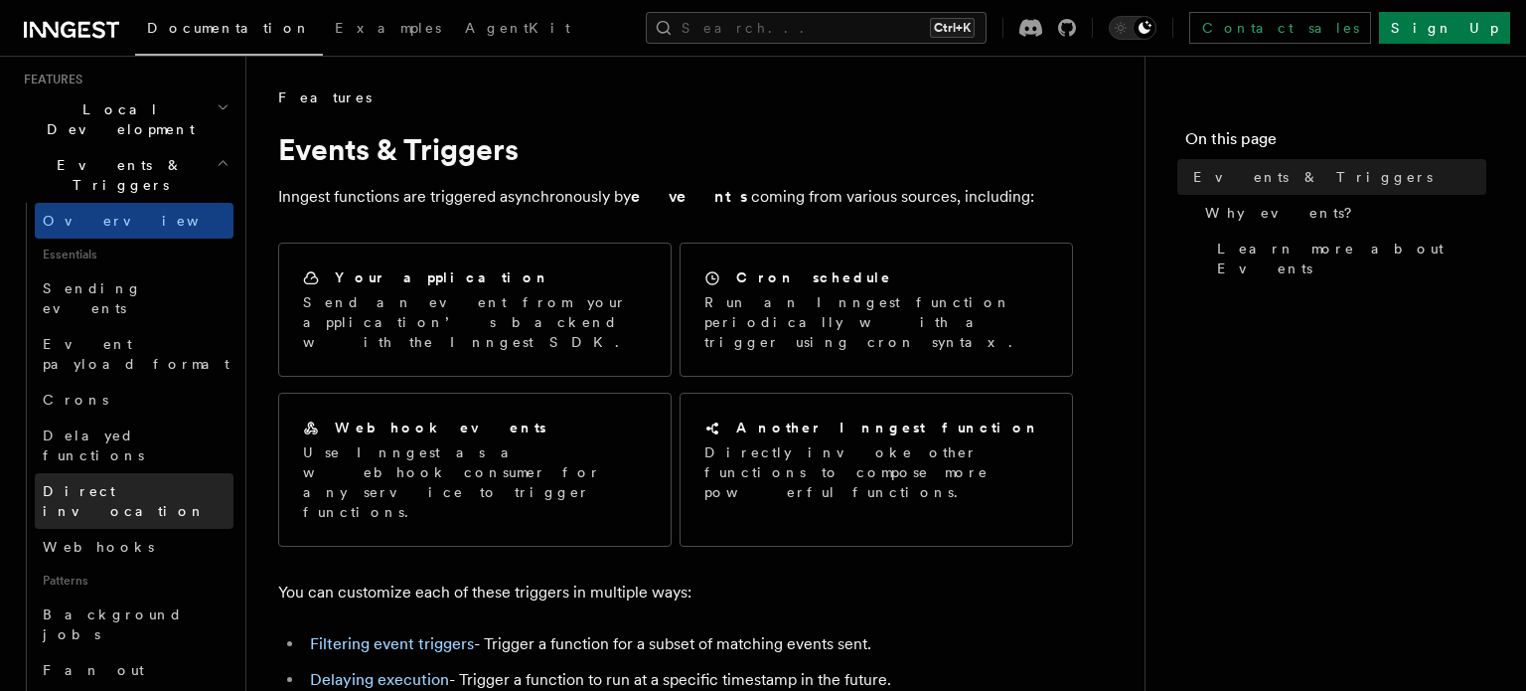
scroll to position [458, 0]
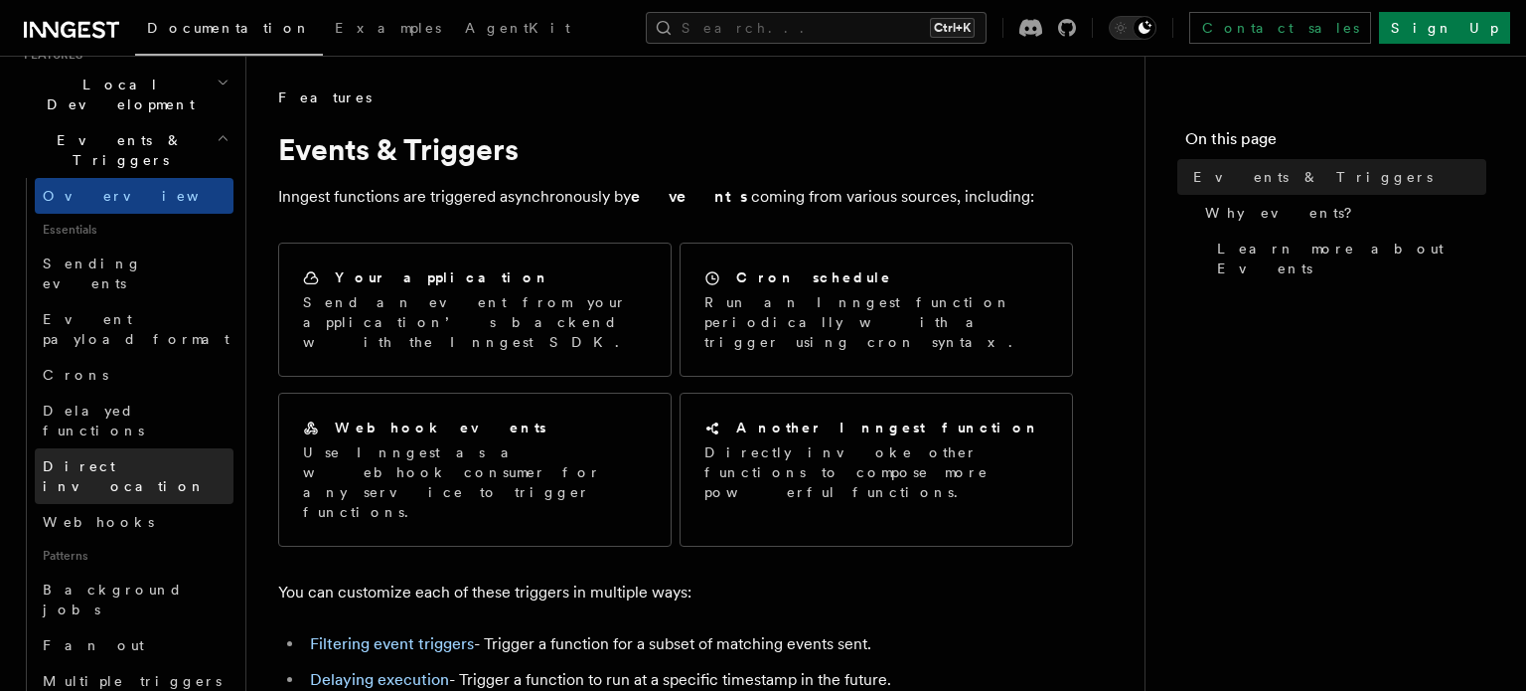
click at [167, 571] on link "Background jobs" at bounding box center [134, 599] width 199 height 56
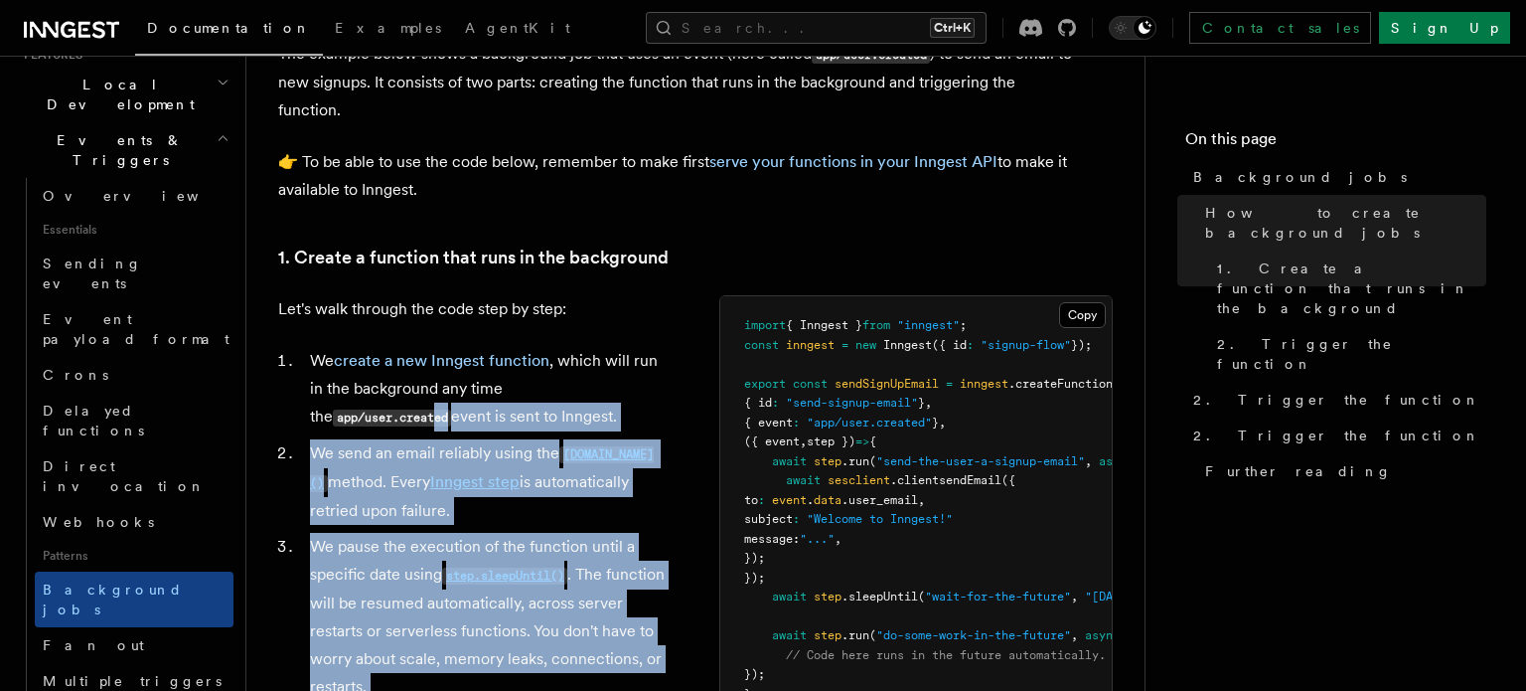
drag, startPoint x: 986, startPoint y: 392, endPoint x: 639, endPoint y: 384, distance: 346.9
click at [720, 384] on pre "import { Inngest } from "inngest" ; const inngest = new Inngest ({ id : "signup…" at bounding box center [915, 519] width 391 height 447
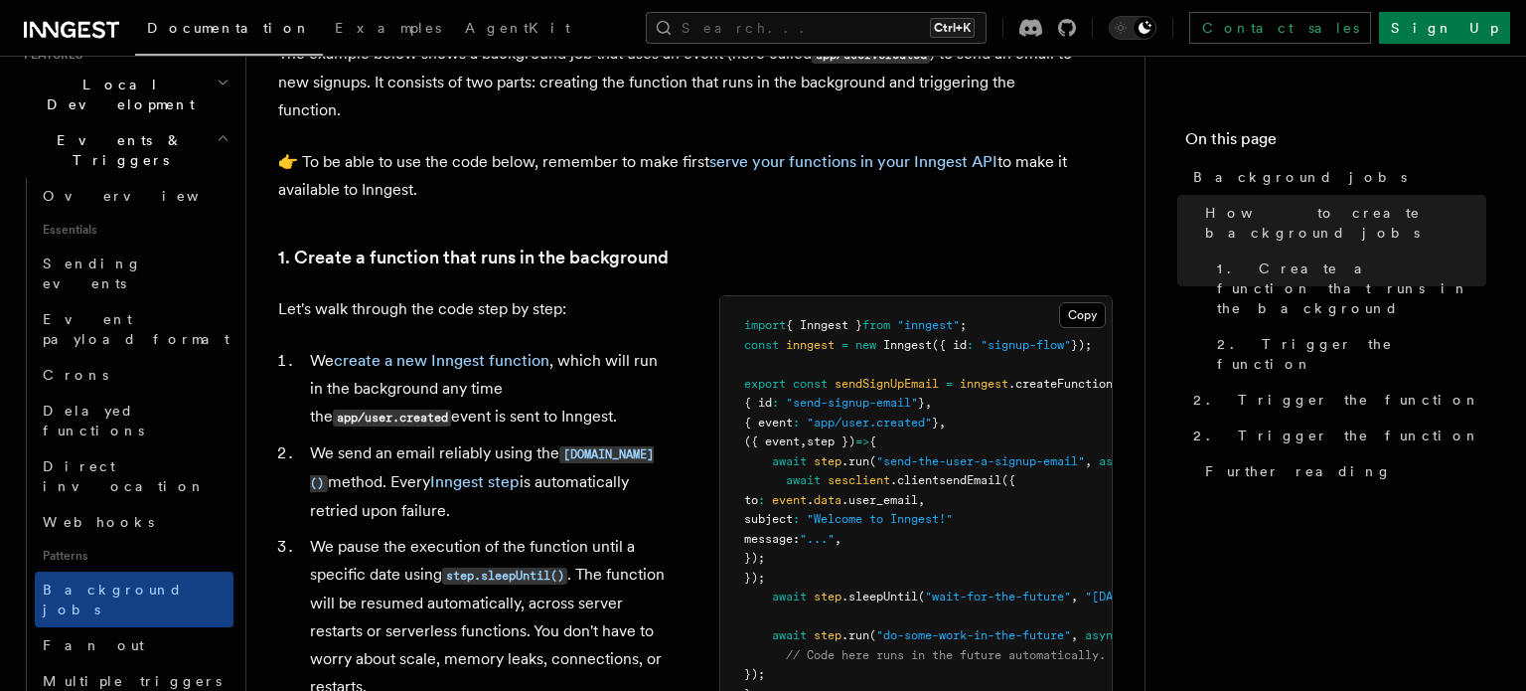
click at [972, 447] on pre "import { Inngest } from "inngest" ; const inngest = new Inngest ({ id : "signup…" at bounding box center [915, 519] width 391 height 447
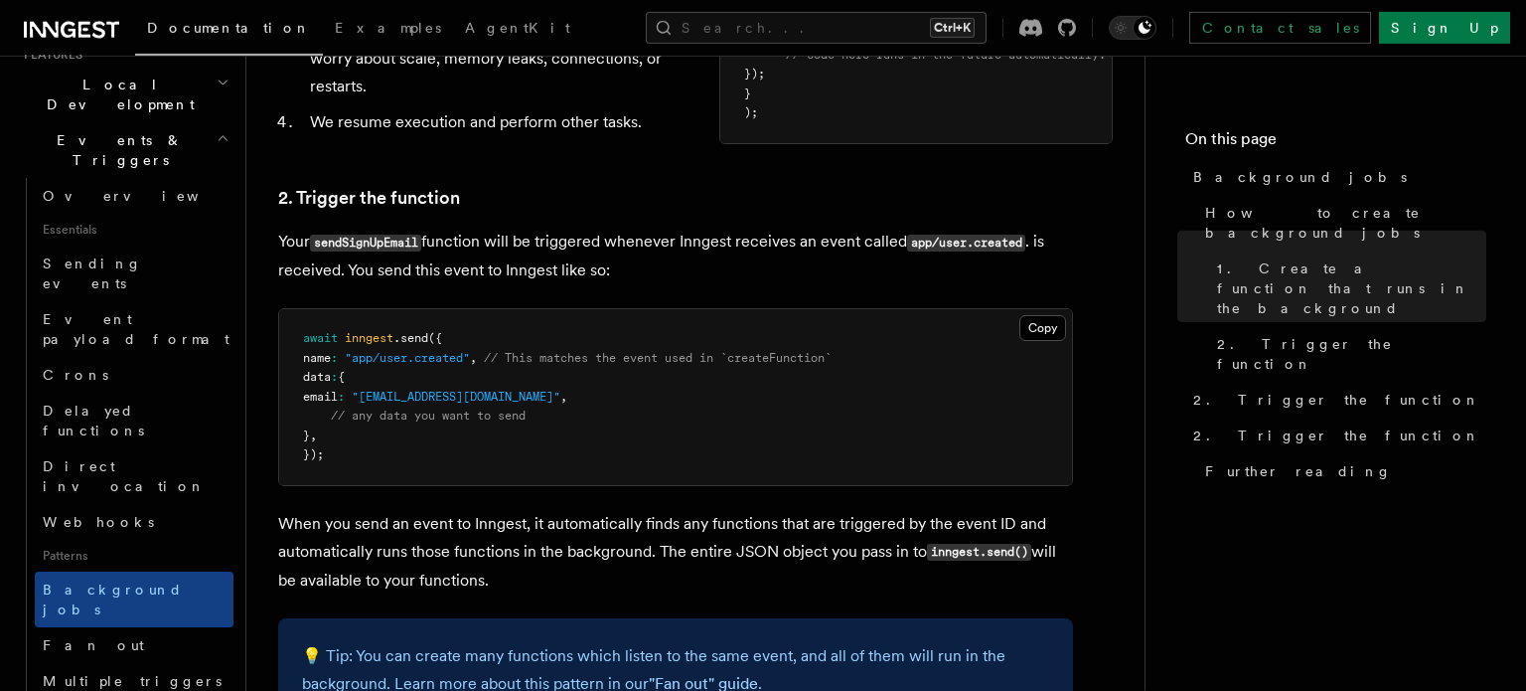
scroll to position [1373, 0]
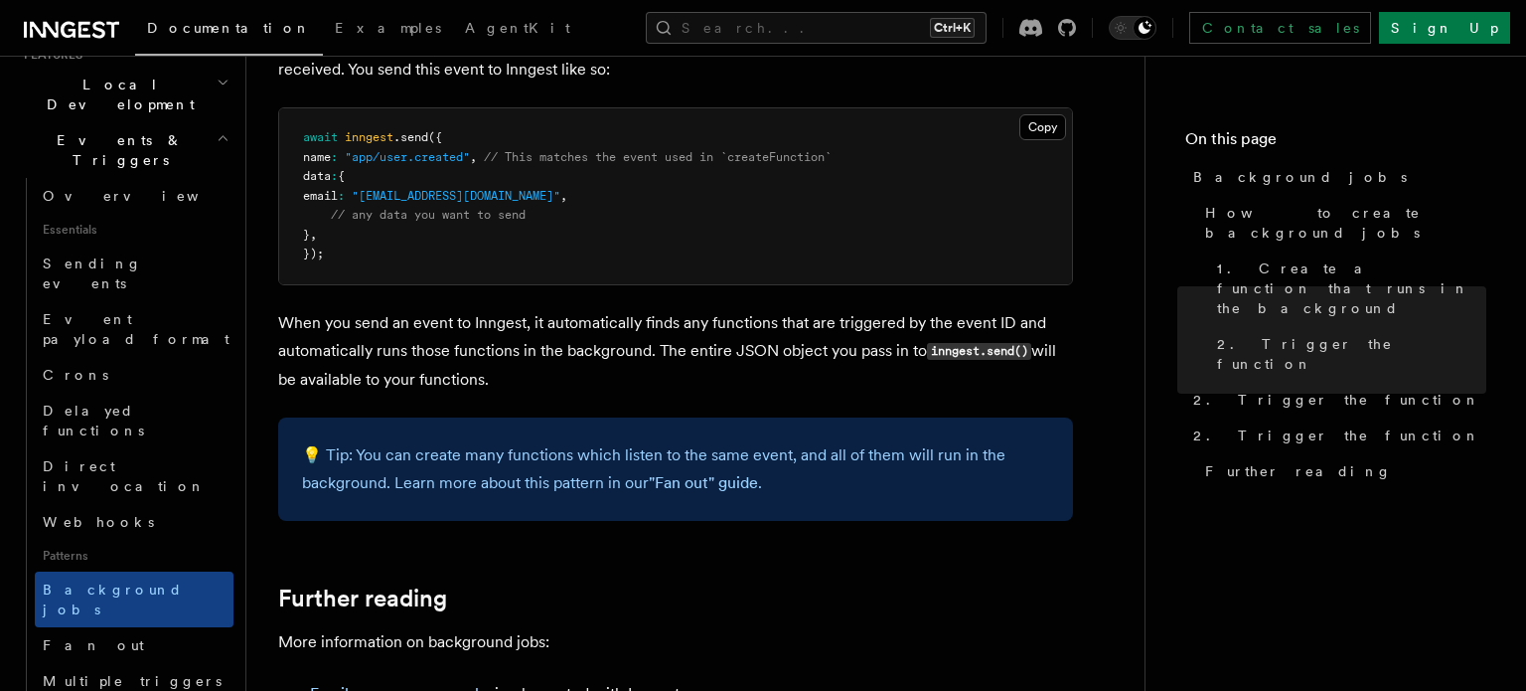
click at [554, 364] on p "When you send an event to Inngest, it automatically finds any functions that ar…" at bounding box center [675, 351] width 795 height 84
click at [545, 364] on p "When you send an event to Inngest, it automatically finds any functions that ar…" at bounding box center [675, 351] width 795 height 84
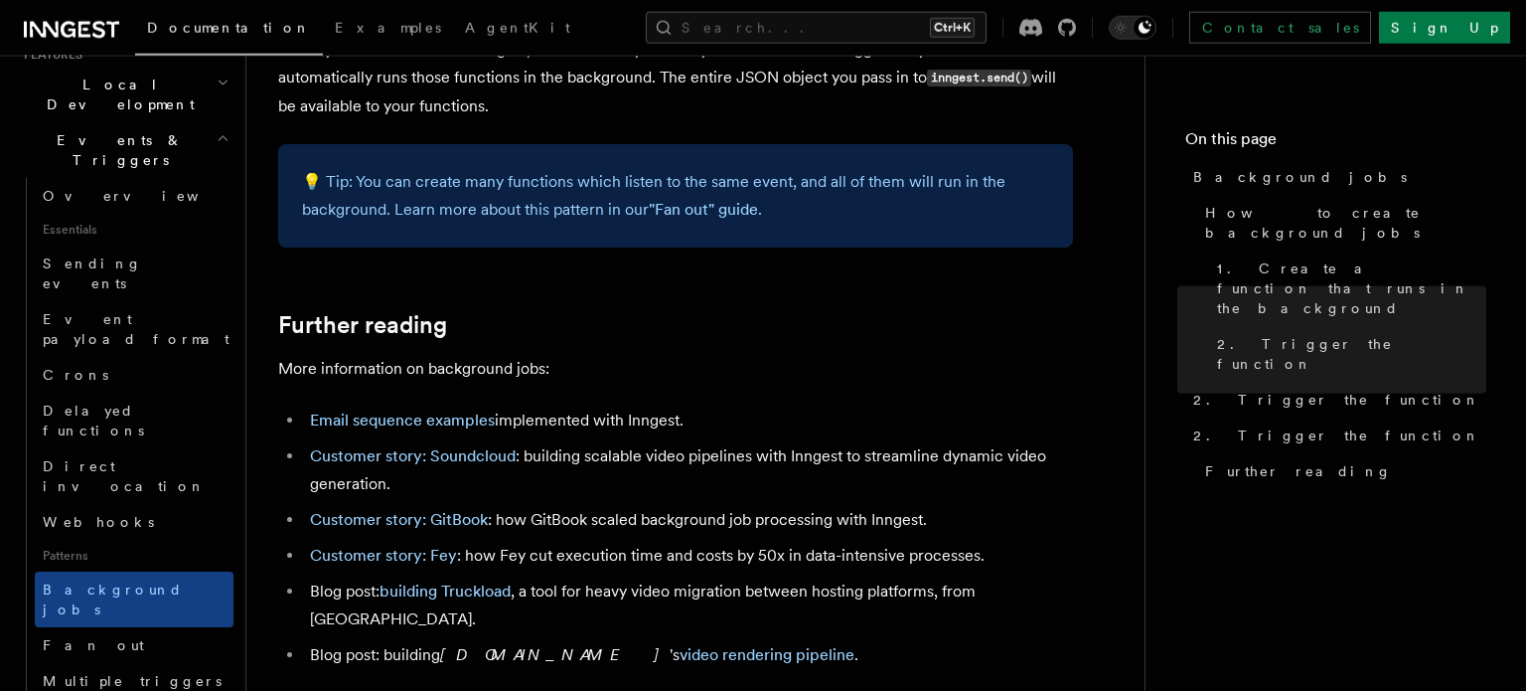
scroll to position [1717, 0]
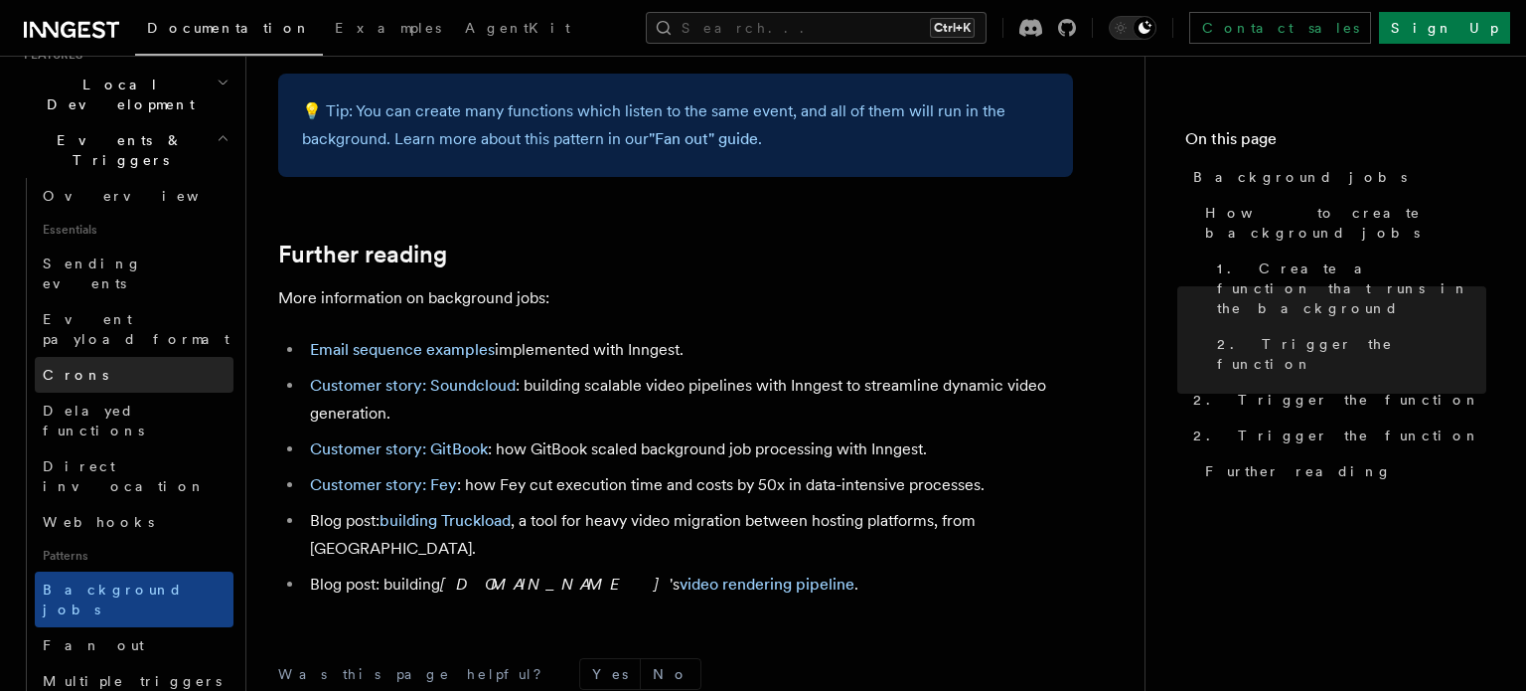
click at [143, 357] on link "Crons" at bounding box center [134, 375] width 199 height 36
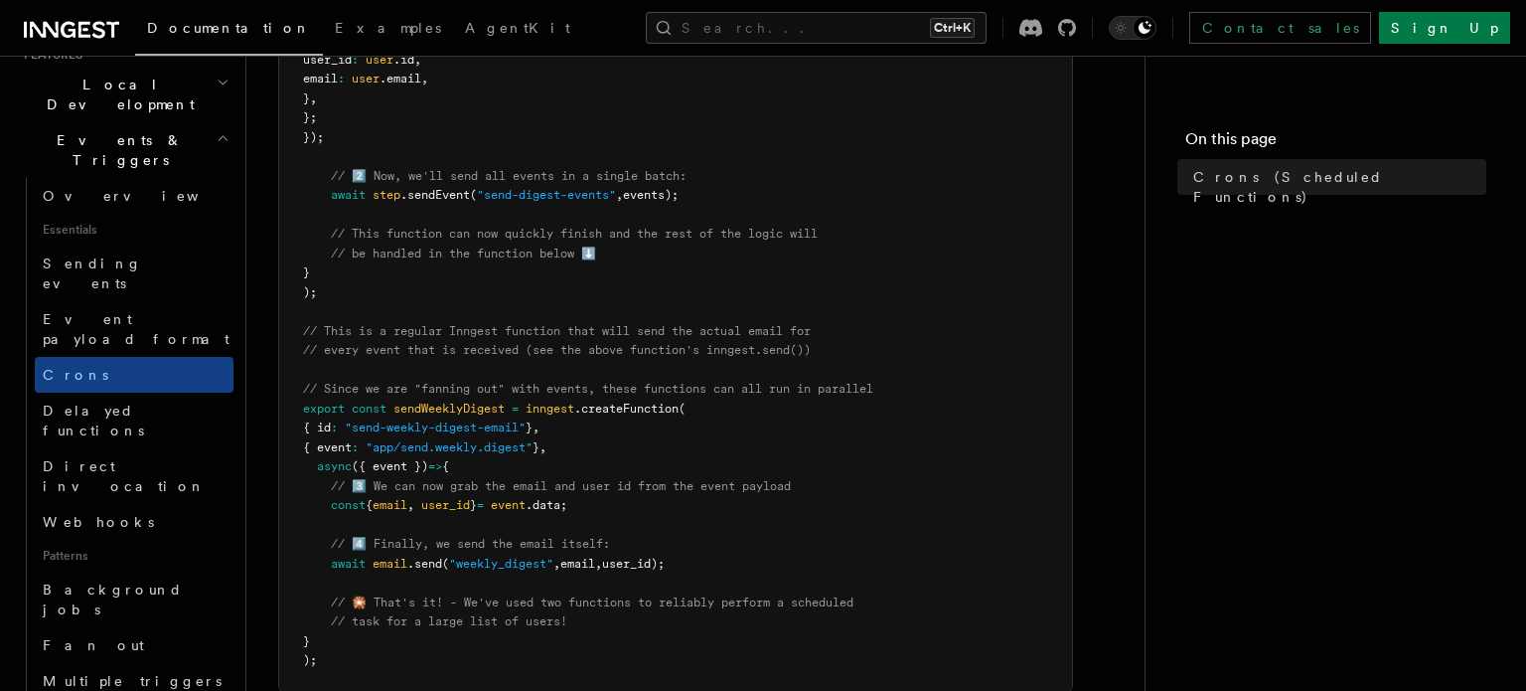
scroll to position [1487, 0]
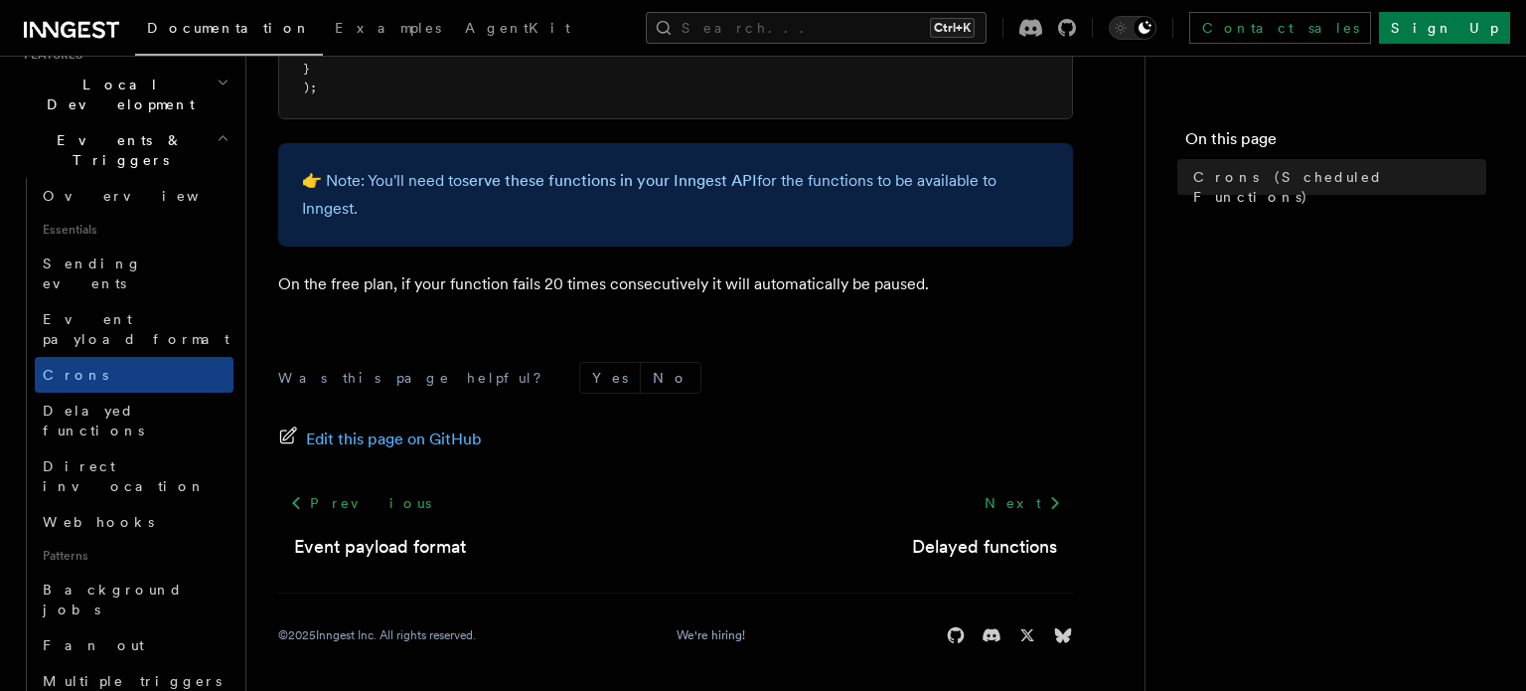
click at [639, 284] on p "On the free plan, if your function fails 20 times consecutively it will automat…" at bounding box center [675, 284] width 795 height 28
click at [625, 282] on p "On the free plan, if your function fails 20 times consecutively it will automat…" at bounding box center [675, 284] width 795 height 28
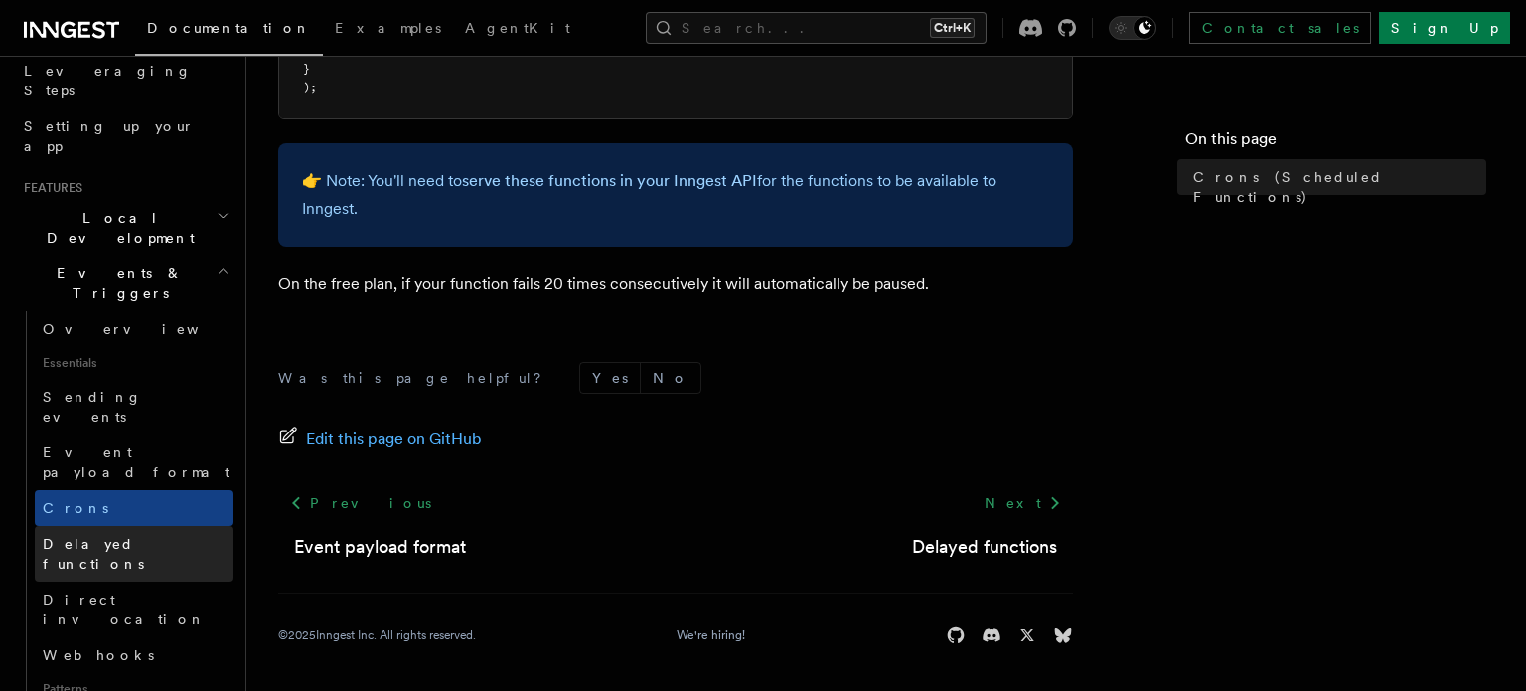
scroll to position [229, 0]
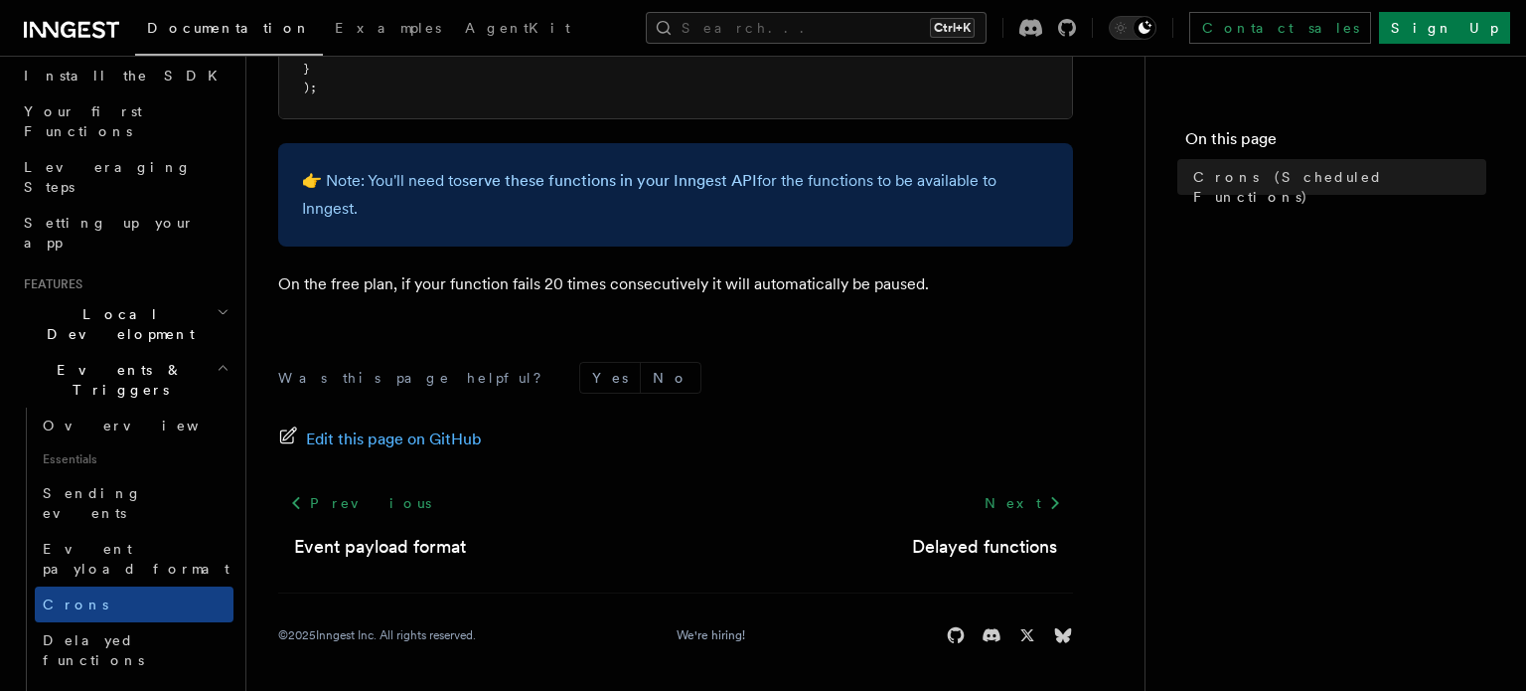
click at [171, 296] on h2 "Local Development" at bounding box center [125, 324] width 218 height 56
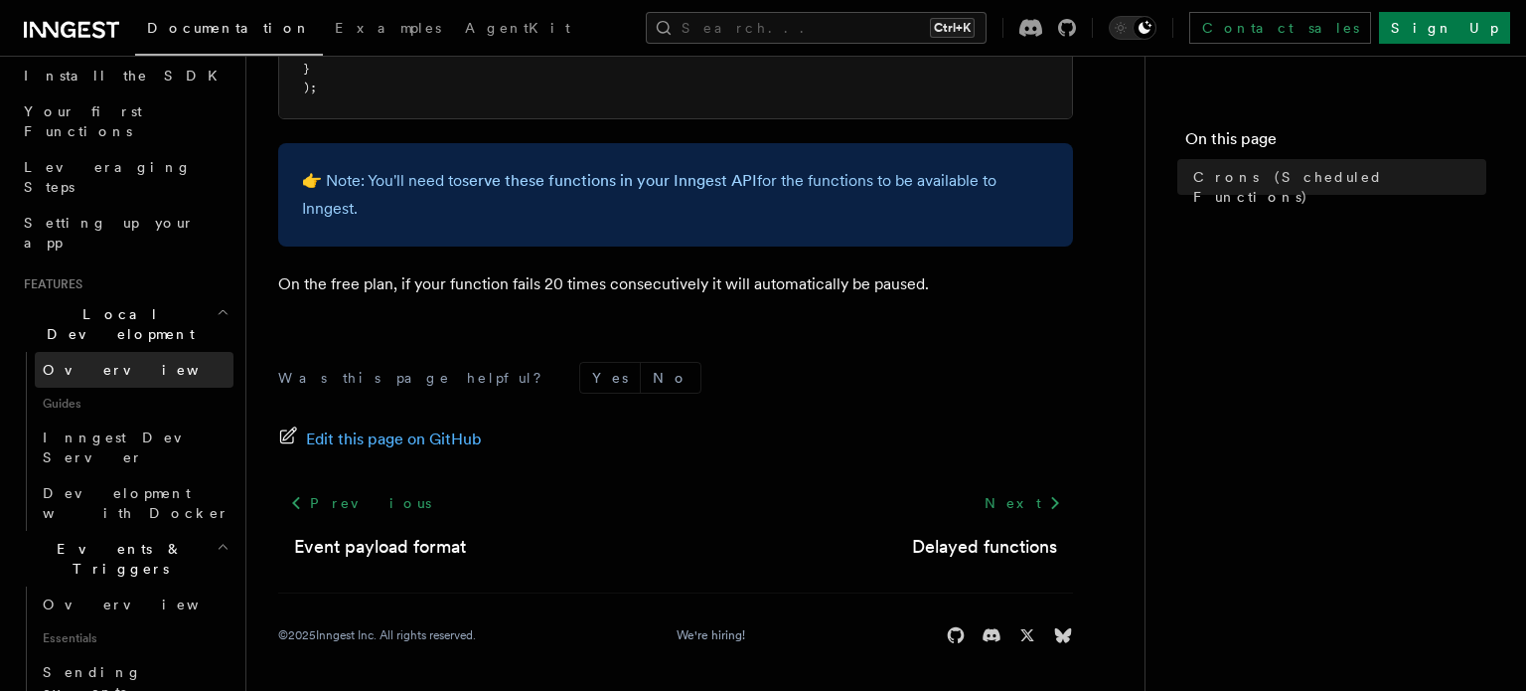
click at [162, 352] on link "Overview" at bounding box center [134, 370] width 199 height 36
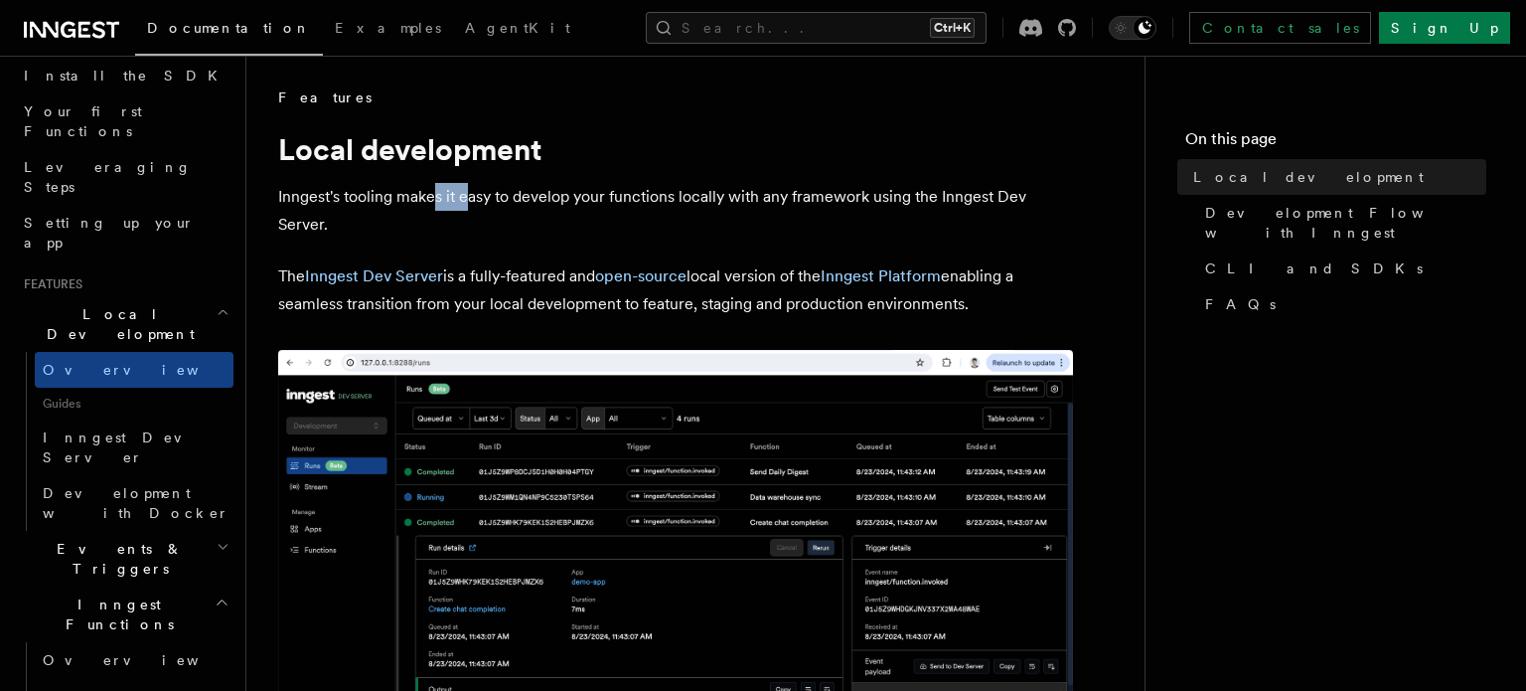
drag, startPoint x: 435, startPoint y: 193, endPoint x: 520, endPoint y: 197, distance: 84.5
click at [516, 197] on p "Inngest's tooling makes it easy to develop your functions locally with any fram…" at bounding box center [675, 211] width 795 height 56
drag, startPoint x: 538, startPoint y: 197, endPoint x: 554, endPoint y: 194, distance: 16.2
click at [539, 197] on p "Inngest's tooling makes it easy to develop your functions locally with any fram…" at bounding box center [675, 211] width 795 height 56
click at [846, 274] on link "Inngest Platform" at bounding box center [881, 275] width 120 height 19
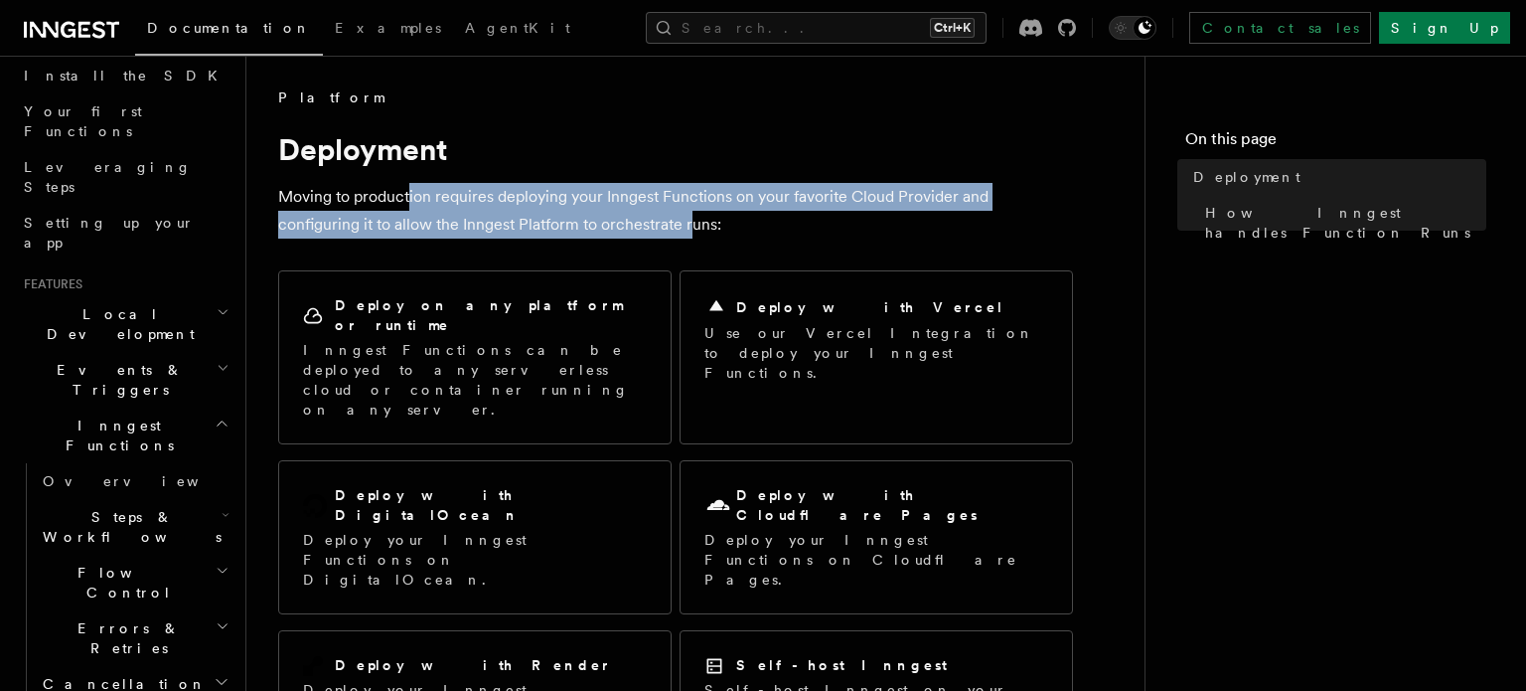
drag, startPoint x: 411, startPoint y: 199, endPoint x: 613, endPoint y: 211, distance: 202.0
click at [611, 211] on p "Moving to production requires deploying your Inngest Functions on your favorite…" at bounding box center [675, 211] width 795 height 56
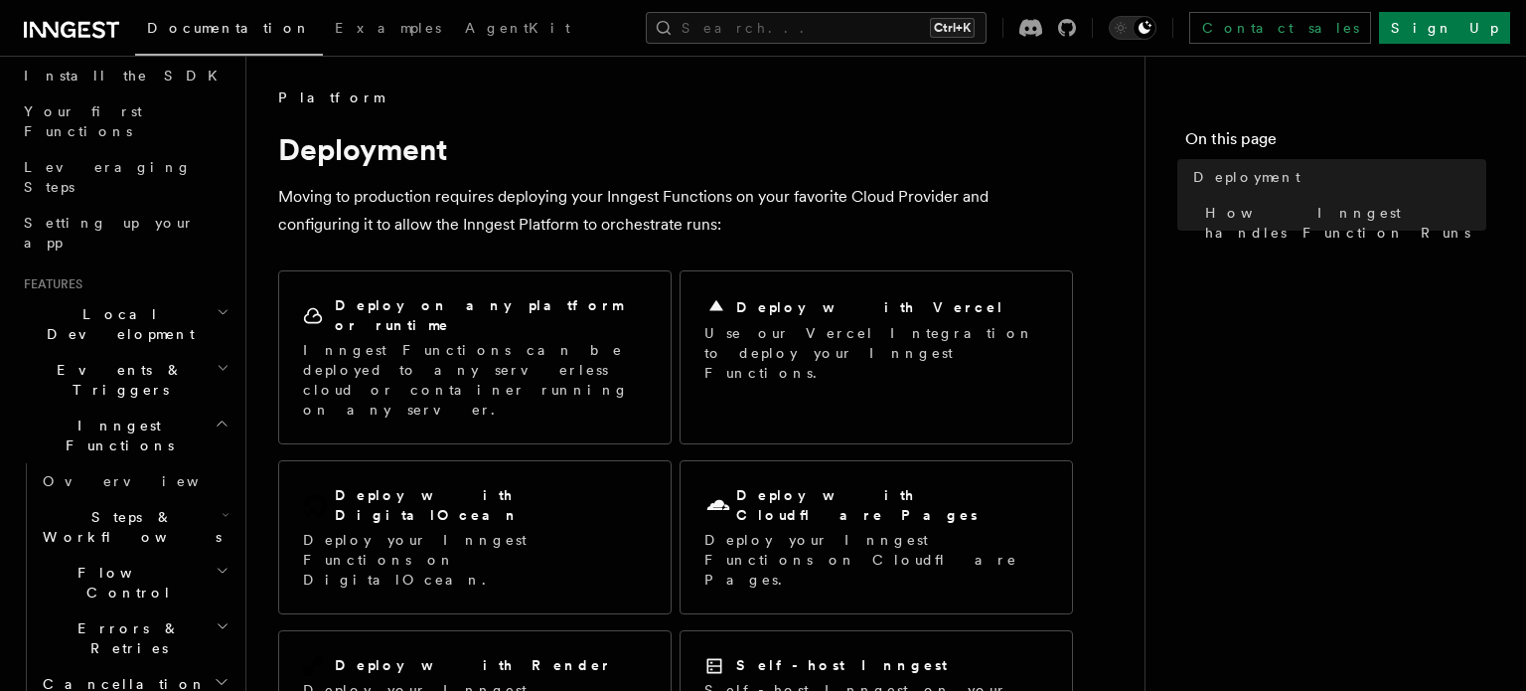
click at [626, 209] on p "Moving to production requires deploying your Inngest Functions on your favorite…" at bounding box center [675, 211] width 795 height 56
drag, startPoint x: 622, startPoint y: 199, endPoint x: 604, endPoint y: 197, distance: 18.0
drag, startPoint x: 604, startPoint y: 197, endPoint x: 590, endPoint y: 196, distance: 13.9
click at [604, 197] on p "Moving to production requires deploying your Inngest Functions on your favorite…" at bounding box center [675, 211] width 795 height 56
click at [584, 195] on p "Moving to production requires deploying your Inngest Functions on your favorite…" at bounding box center [675, 211] width 795 height 56
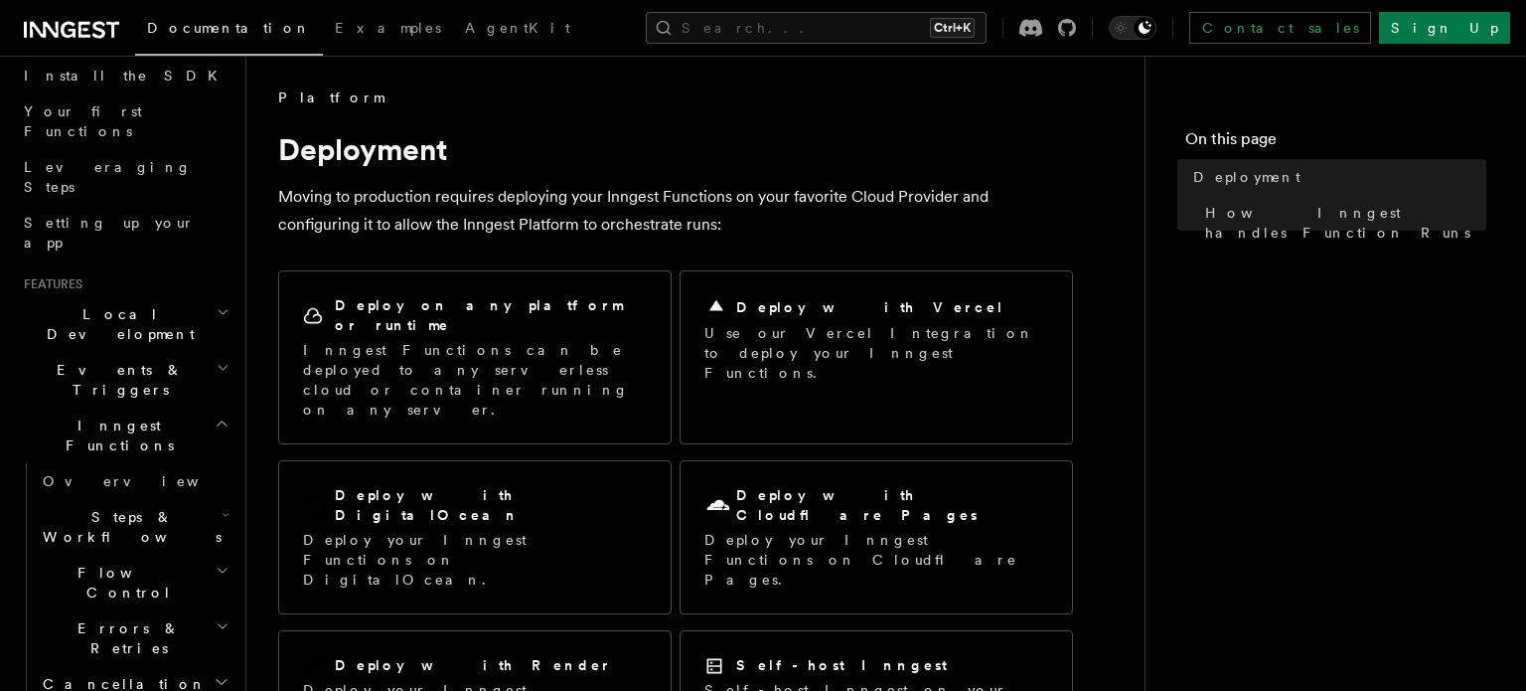
click at [584, 195] on p "Moving to production requires deploying your Inngest Functions on your favorite…" at bounding box center [675, 211] width 795 height 56
click at [572, 199] on p "Moving to production requires deploying your Inngest Functions on your favorite…" at bounding box center [675, 211] width 795 height 56
click at [567, 199] on p "Moving to production requires deploying your Inngest Functions on your favorite…" at bounding box center [675, 211] width 795 height 56
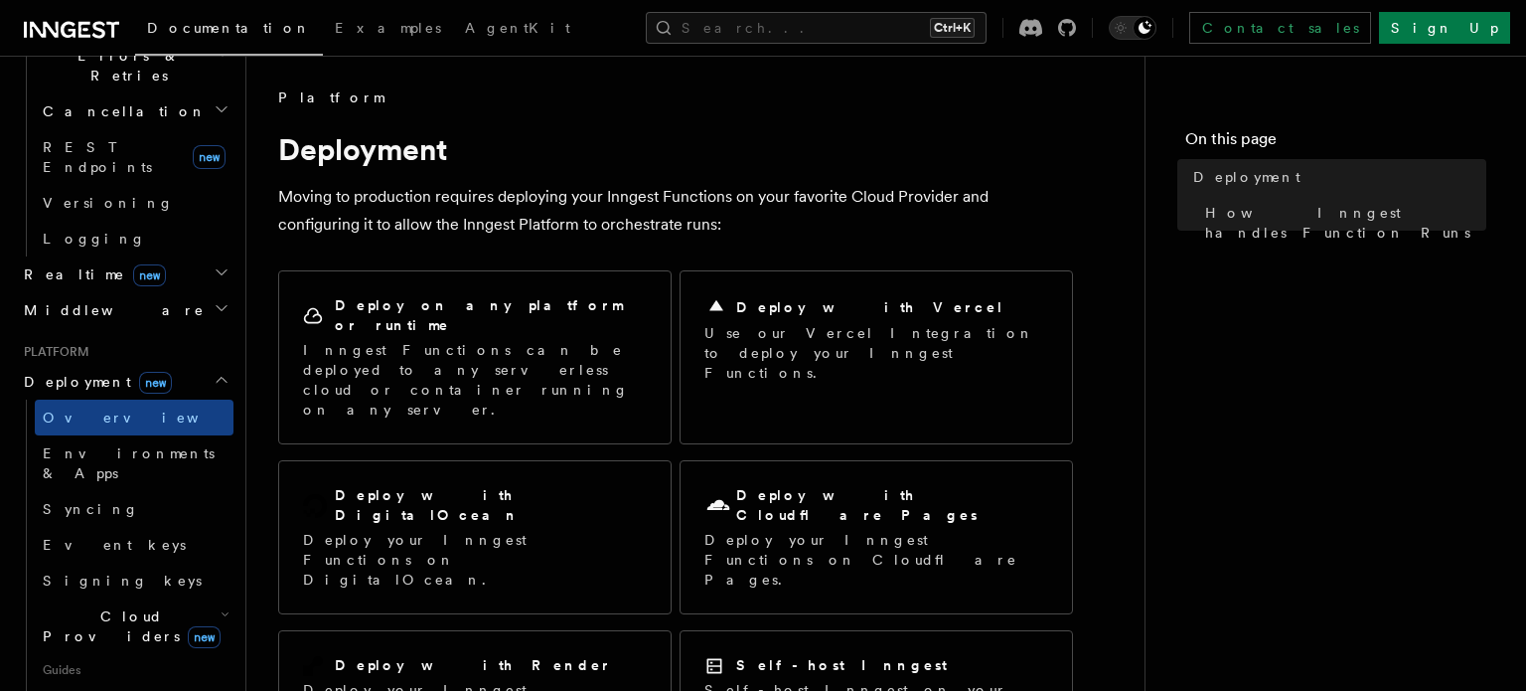
scroll to position [916, 0]
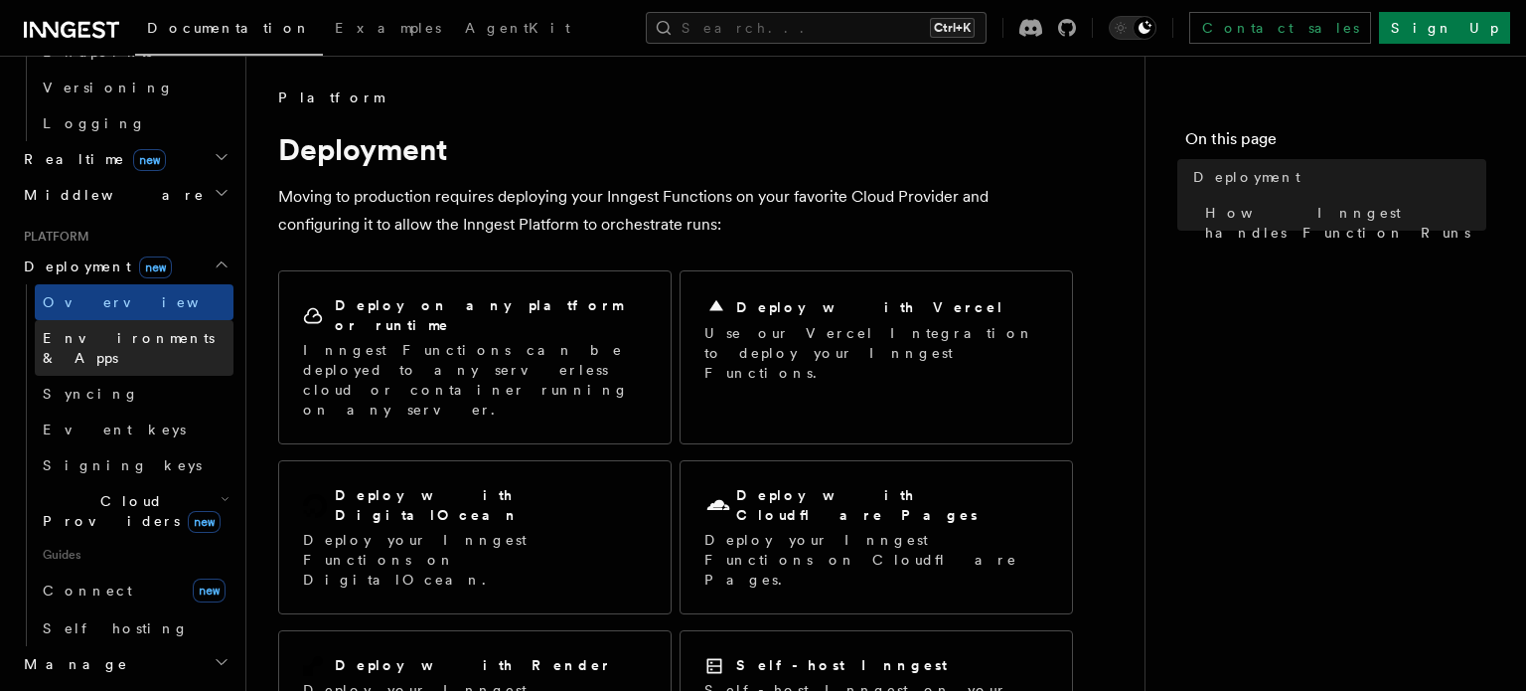
click at [164, 328] on span "Environments & Apps" at bounding box center [138, 348] width 191 height 40
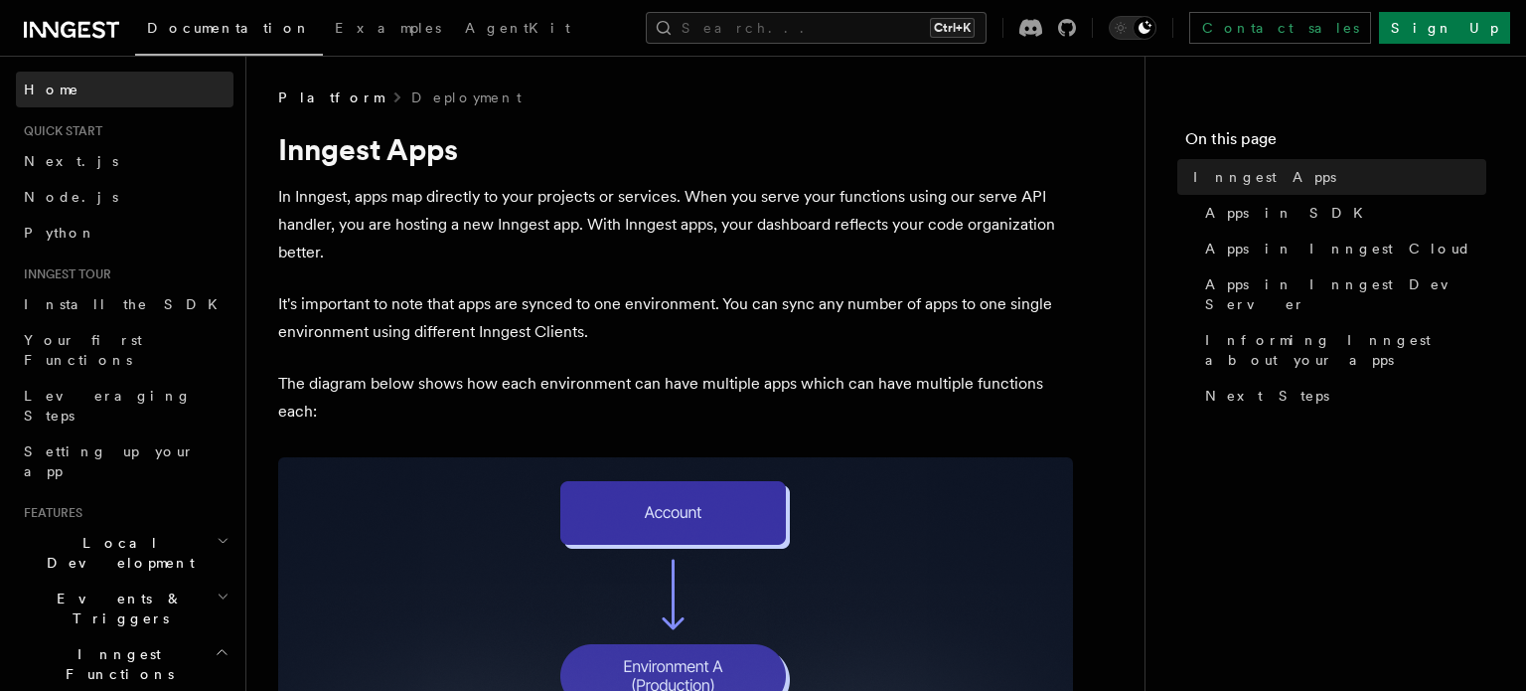
click at [85, 89] on link "Home" at bounding box center [125, 90] width 218 height 36
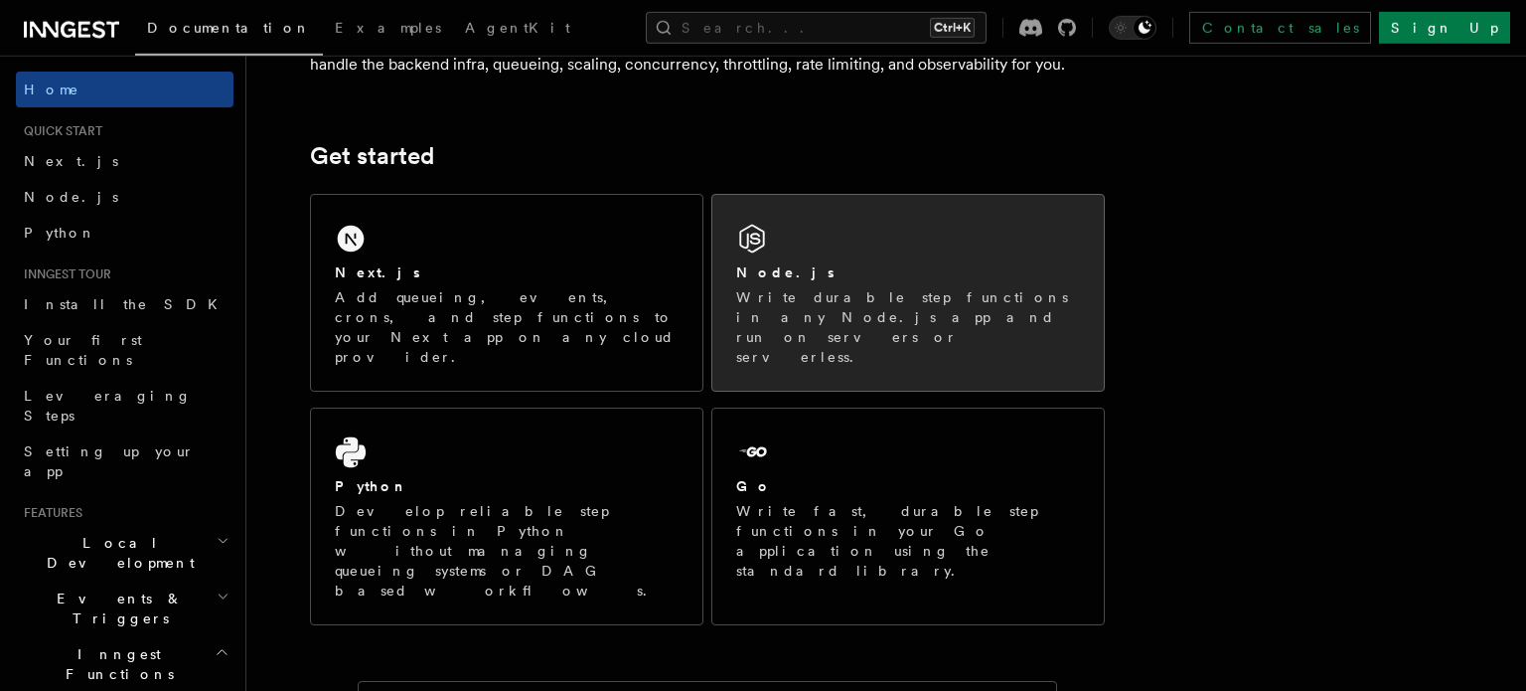
scroll to position [229, 0]
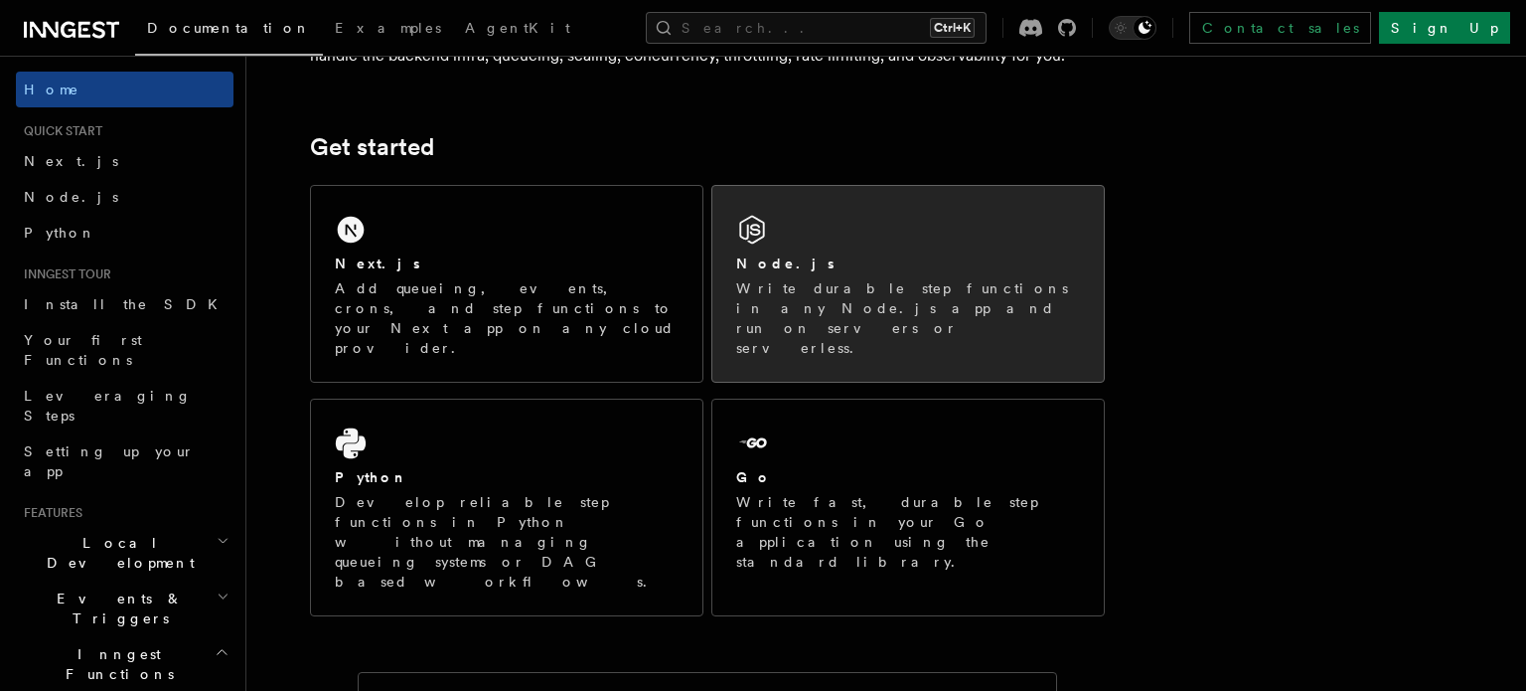
click at [908, 255] on div "Node.js" at bounding box center [908, 263] width 344 height 21
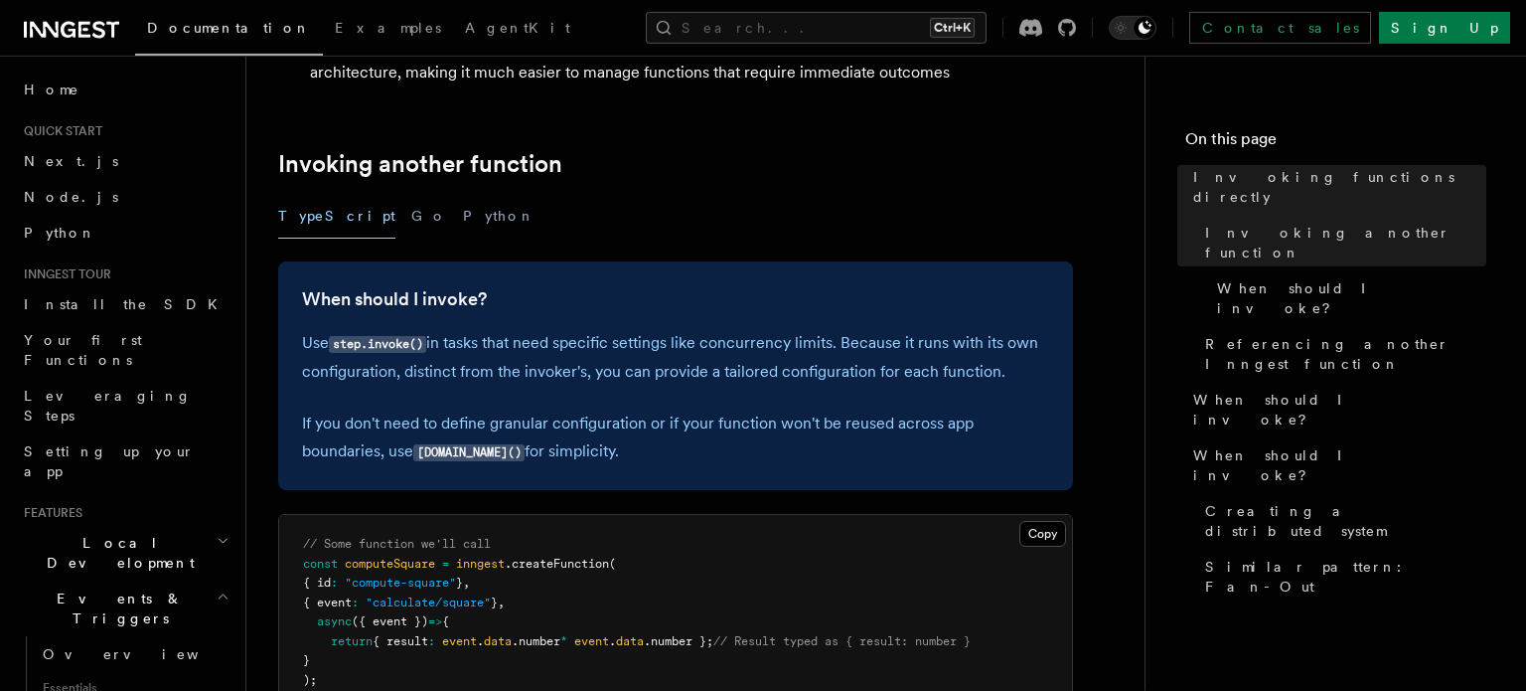
scroll to position [572, 0]
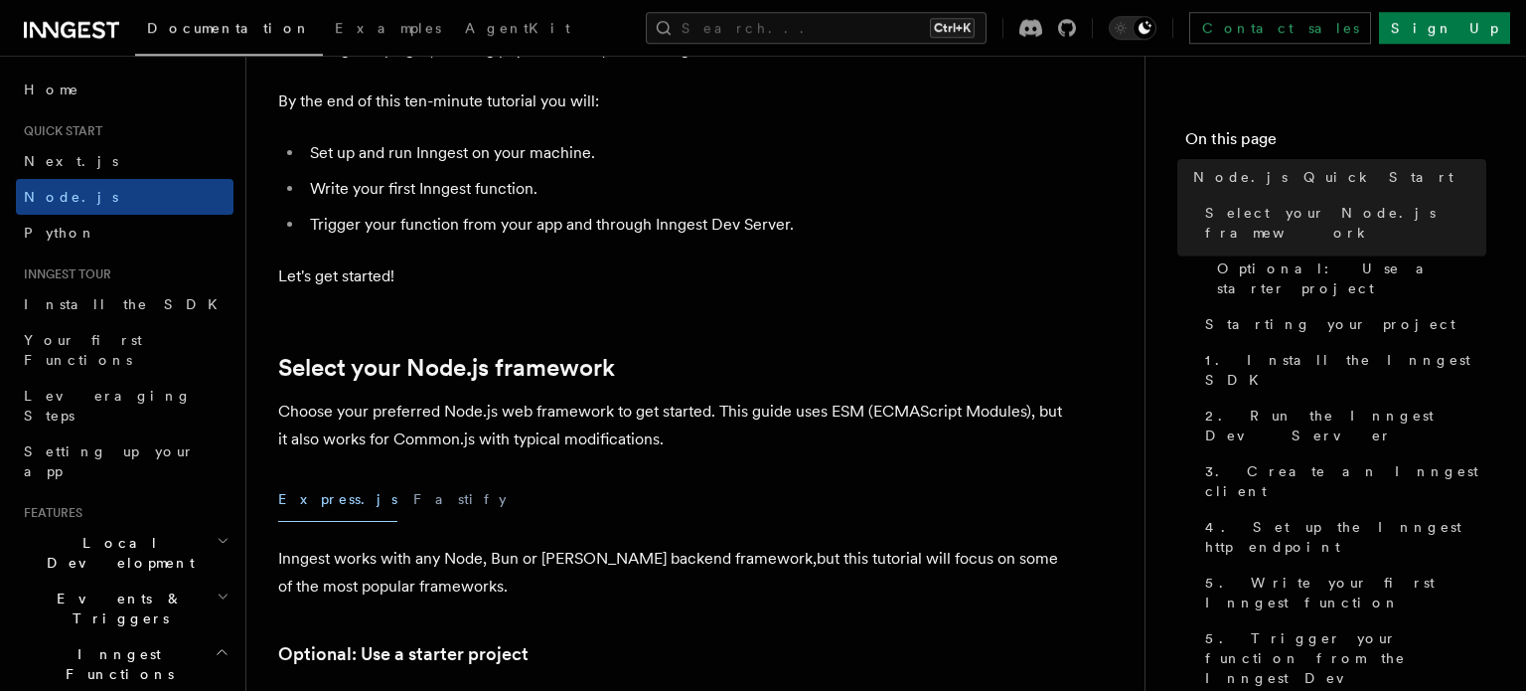
scroll to position [229, 0]
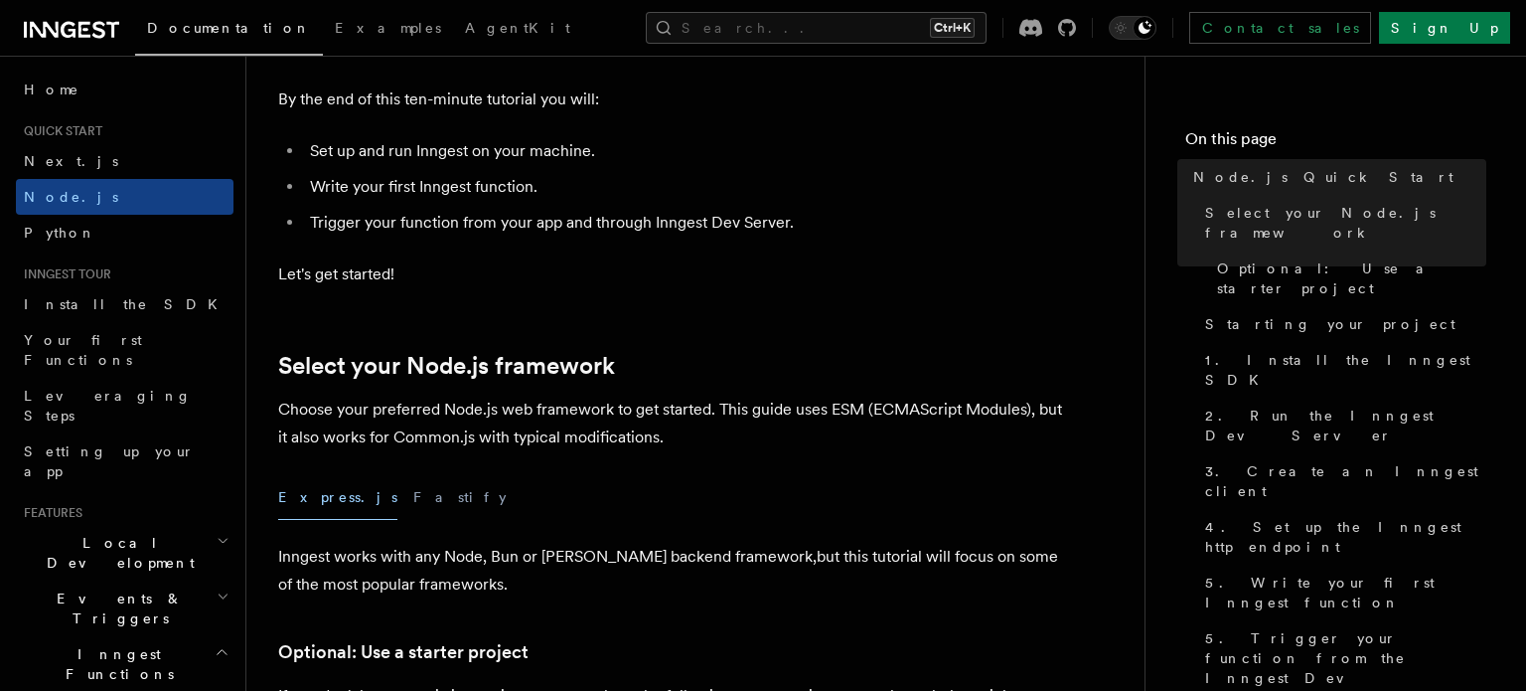
click at [87, 33] on icon at bounding box center [71, 30] width 95 height 24
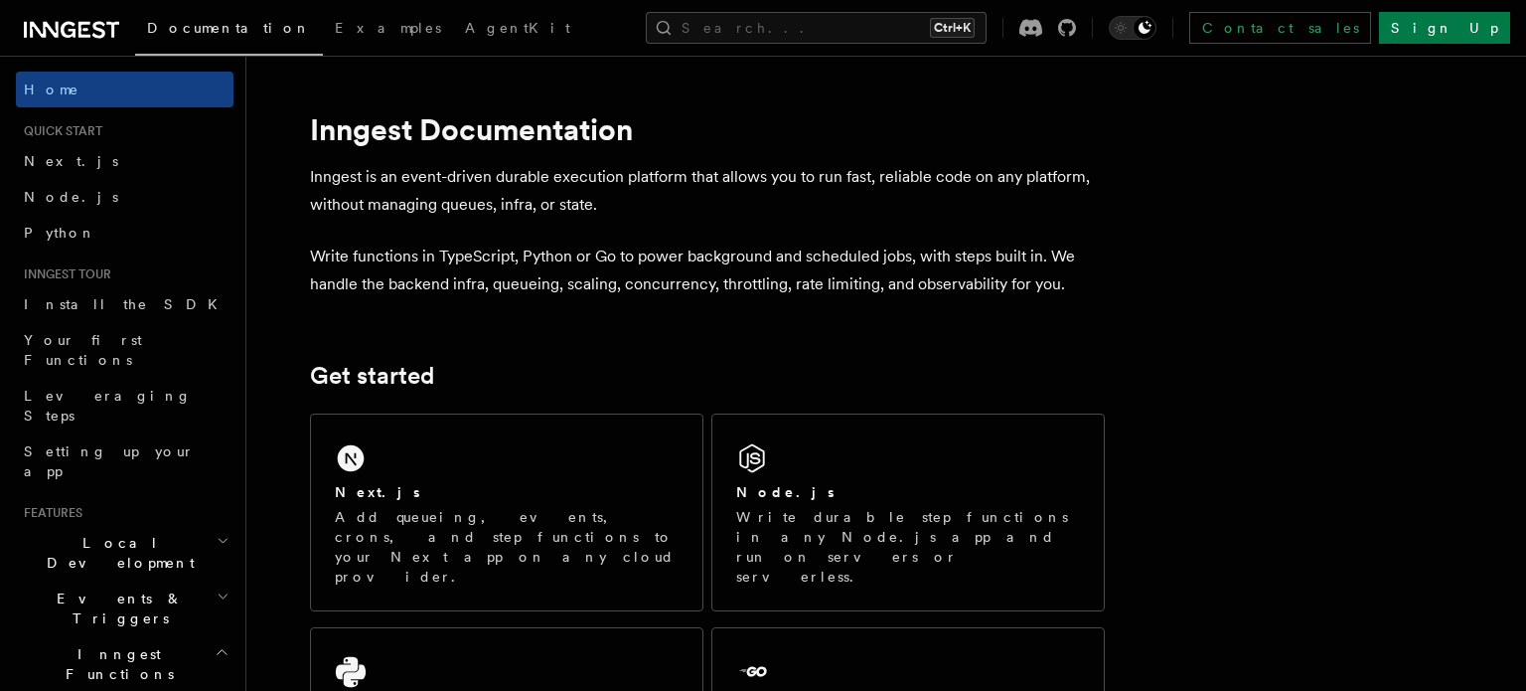
drag, startPoint x: 716, startPoint y: 241, endPoint x: 688, endPoint y: 229, distance: 31.6
drag, startPoint x: 688, startPoint y: 229, endPoint x: 666, endPoint y: 216, distance: 25.4
click at [666, 216] on p "Inngest is an event-driven durable execution platform that allows you to run fa…" at bounding box center [707, 191] width 795 height 56
drag, startPoint x: 659, startPoint y: 210, endPoint x: 638, endPoint y: 200, distance: 23.1
click at [658, 210] on p "Inngest is an event-driven durable execution platform that allows you to run fa…" at bounding box center [707, 191] width 795 height 56
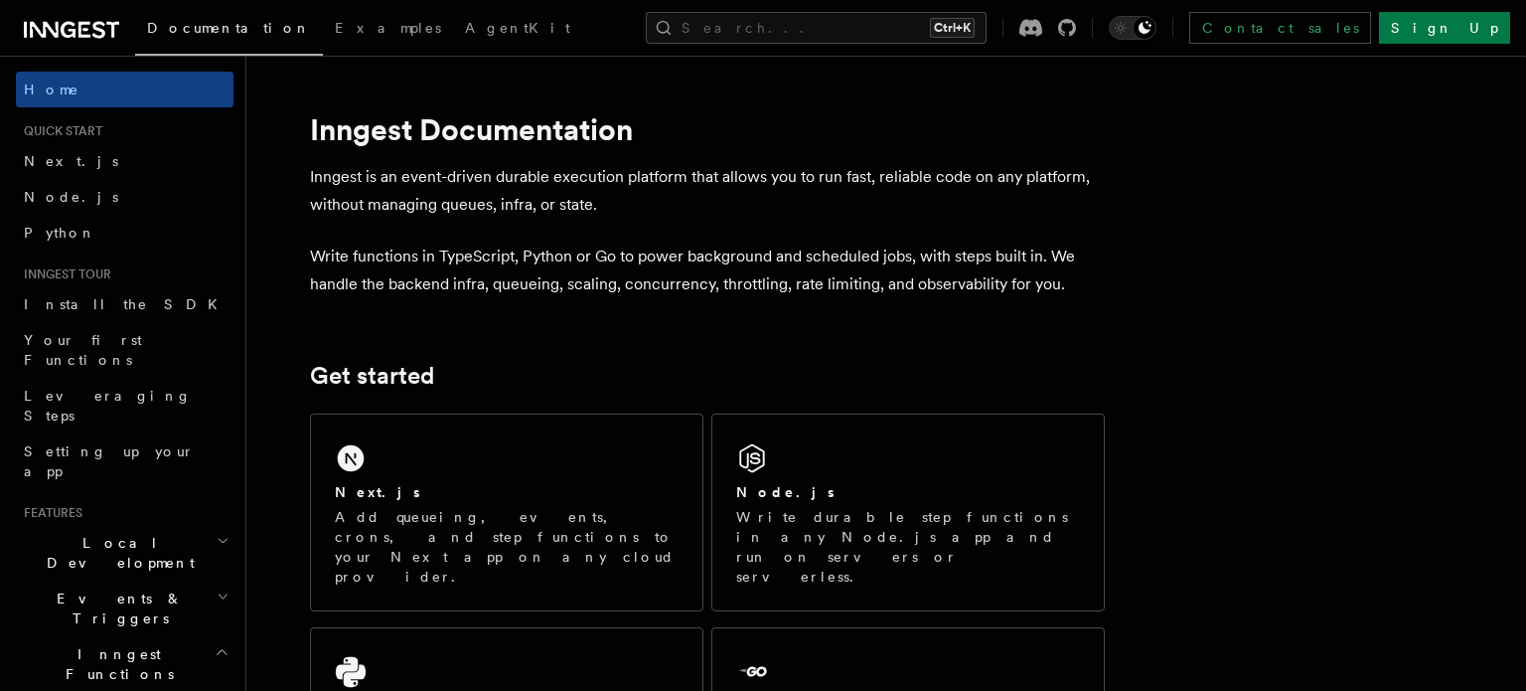
click at [638, 200] on p "Inngest is an event-driven durable execution platform that allows you to run fa…" at bounding box center [707, 191] width 795 height 56
